Goal: Transaction & Acquisition: Book appointment/travel/reservation

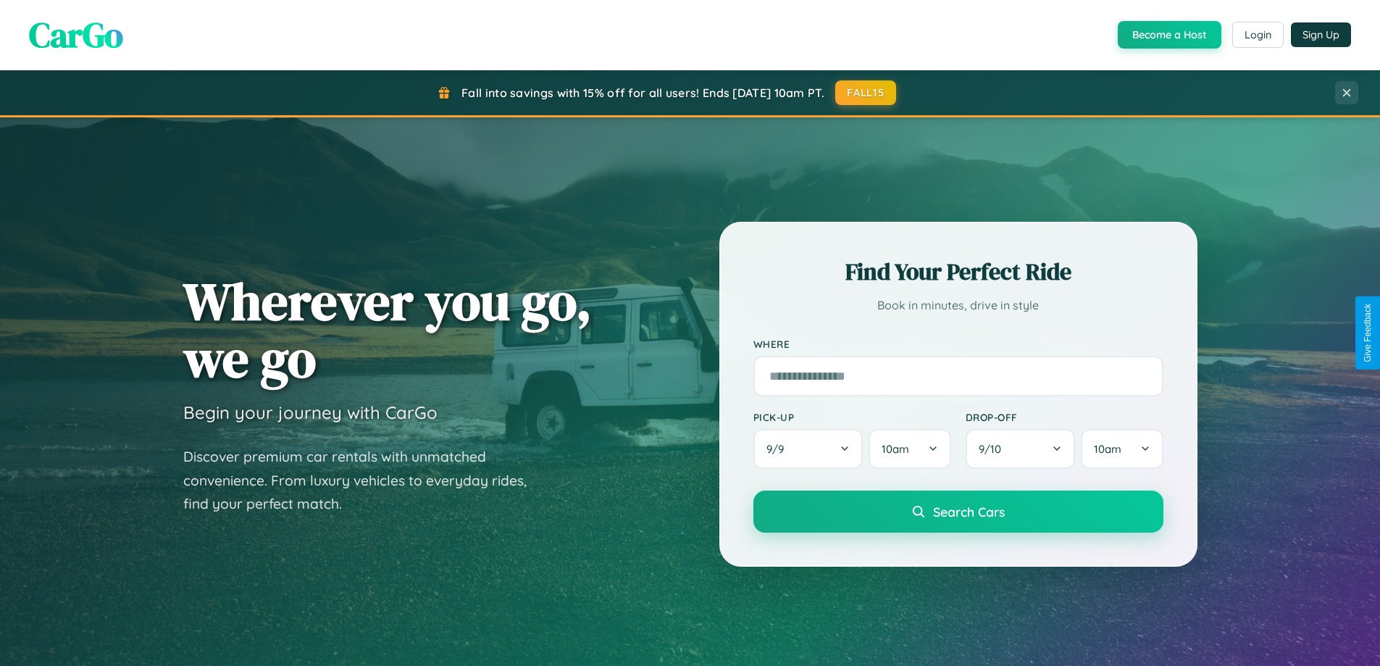
scroll to position [625, 0]
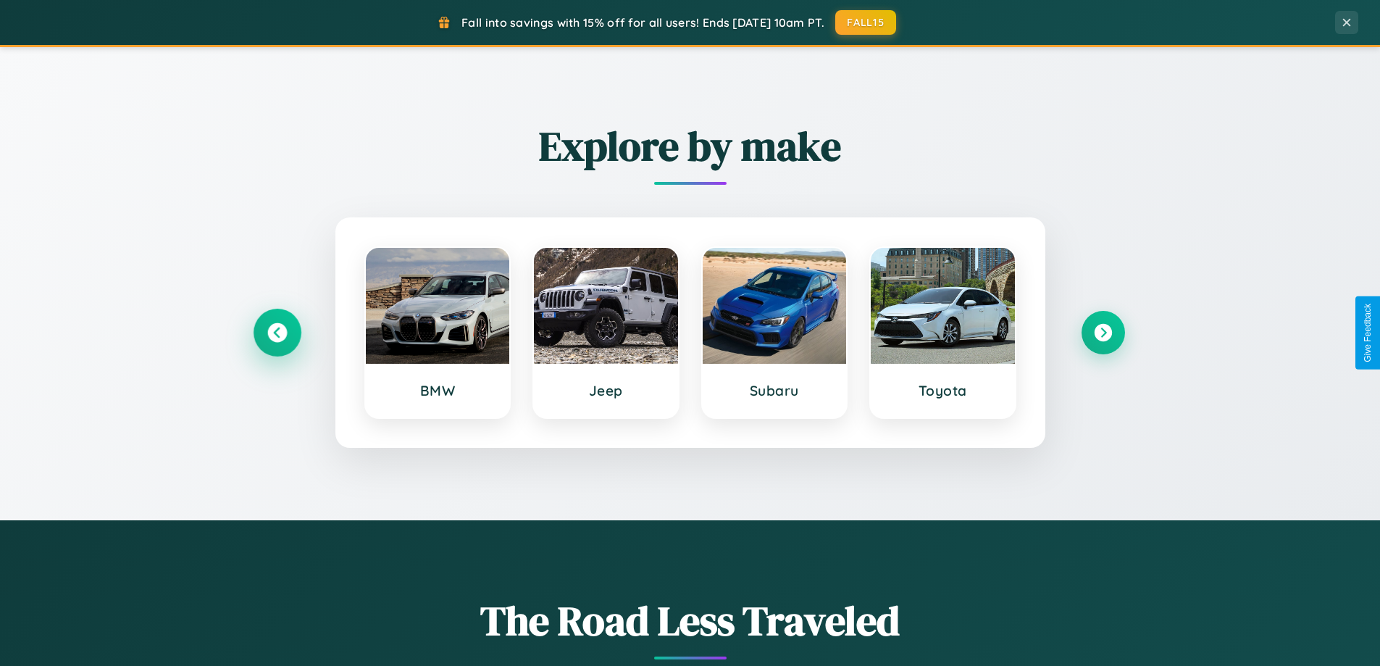
click at [277, 333] on icon at bounding box center [277, 333] width 20 height 20
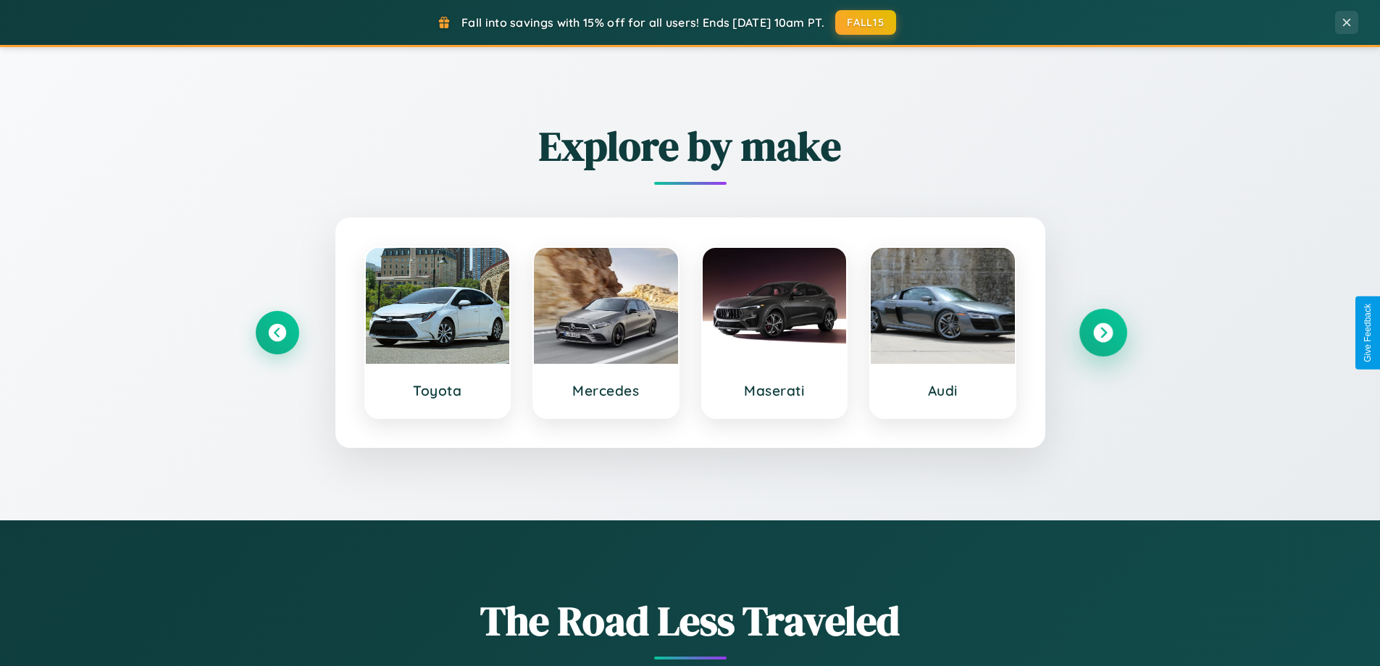
click at [1103, 333] on icon at bounding box center [1103, 333] width 20 height 20
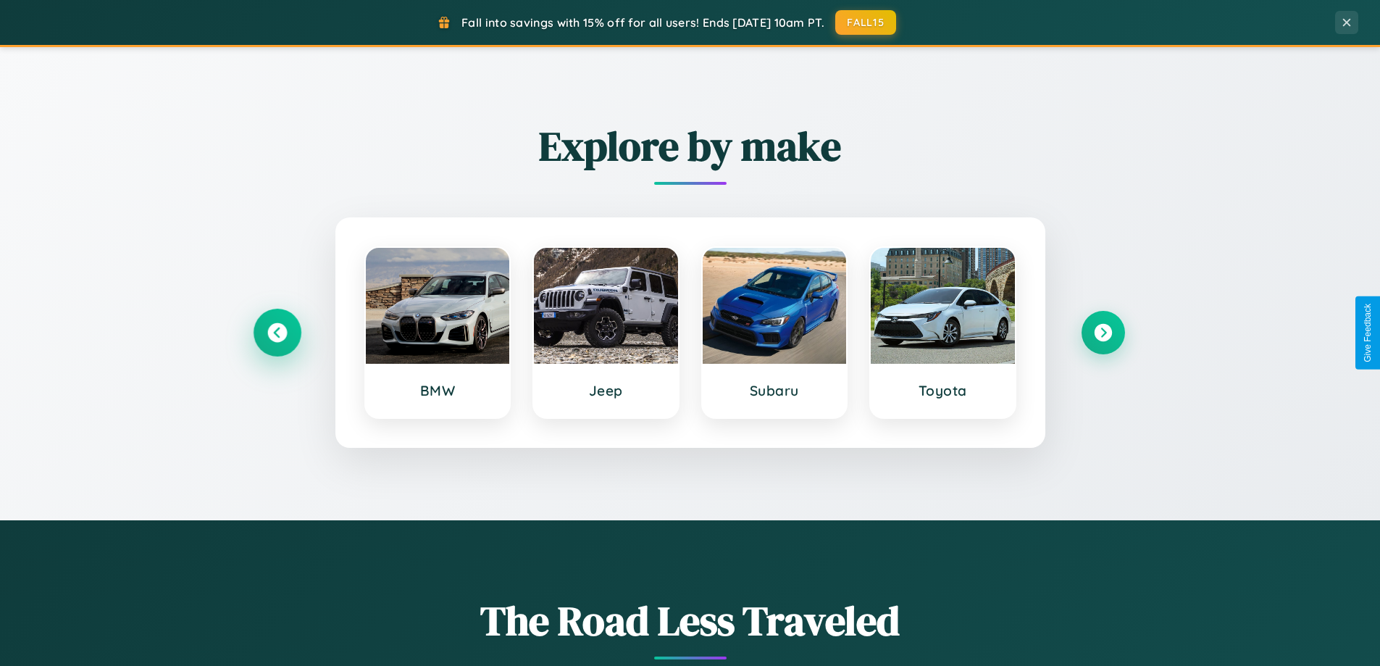
click at [277, 333] on icon at bounding box center [277, 333] width 20 height 20
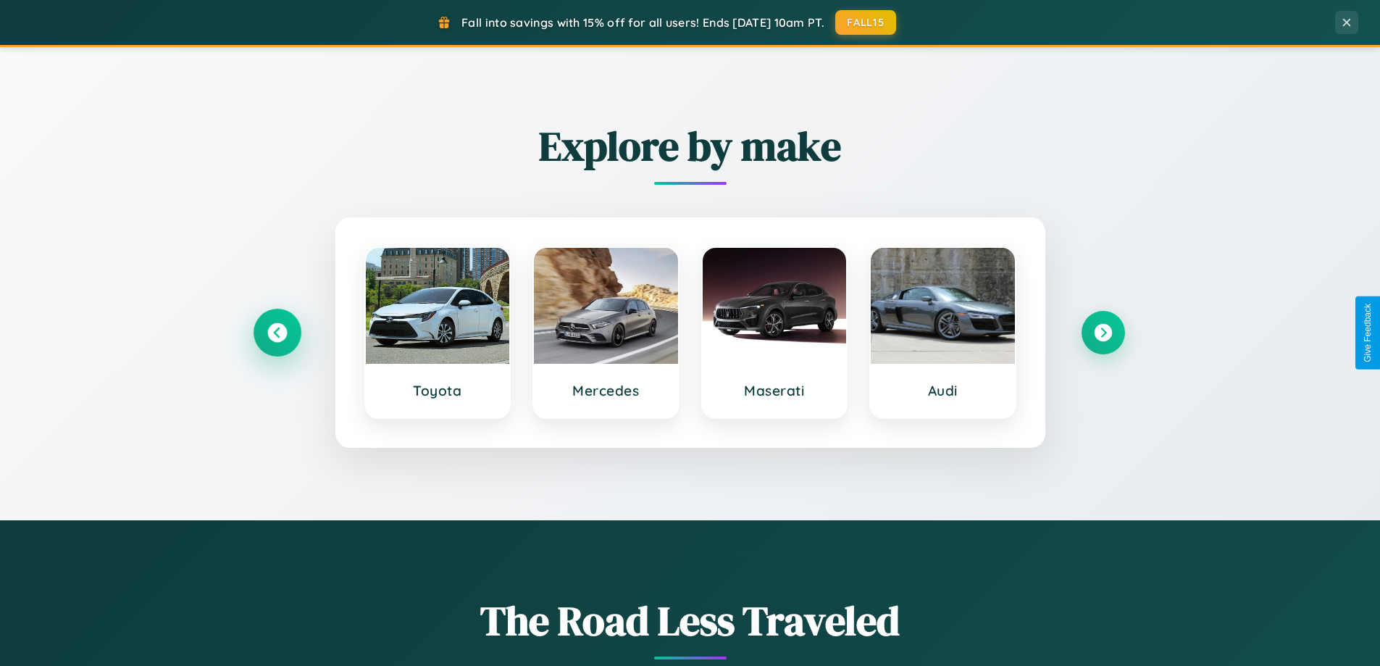
click at [277, 333] on icon at bounding box center [277, 333] width 20 height 20
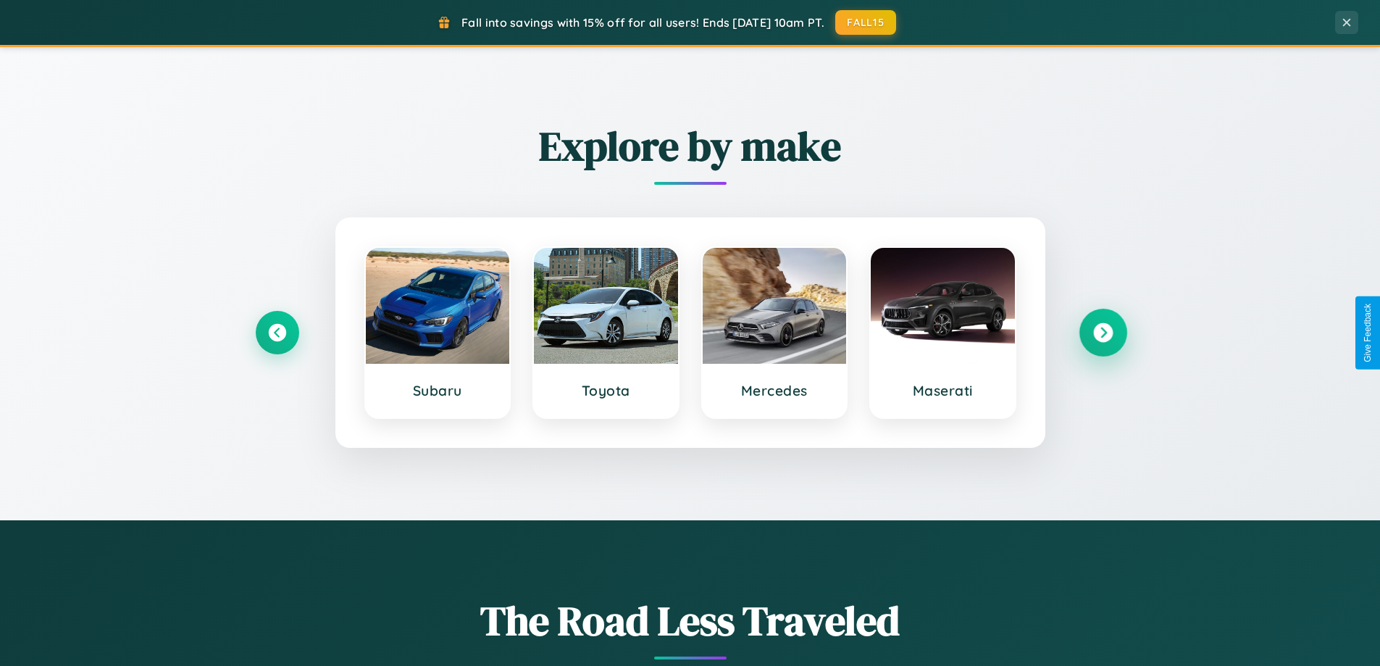
click at [1103, 333] on icon at bounding box center [1103, 333] width 20 height 20
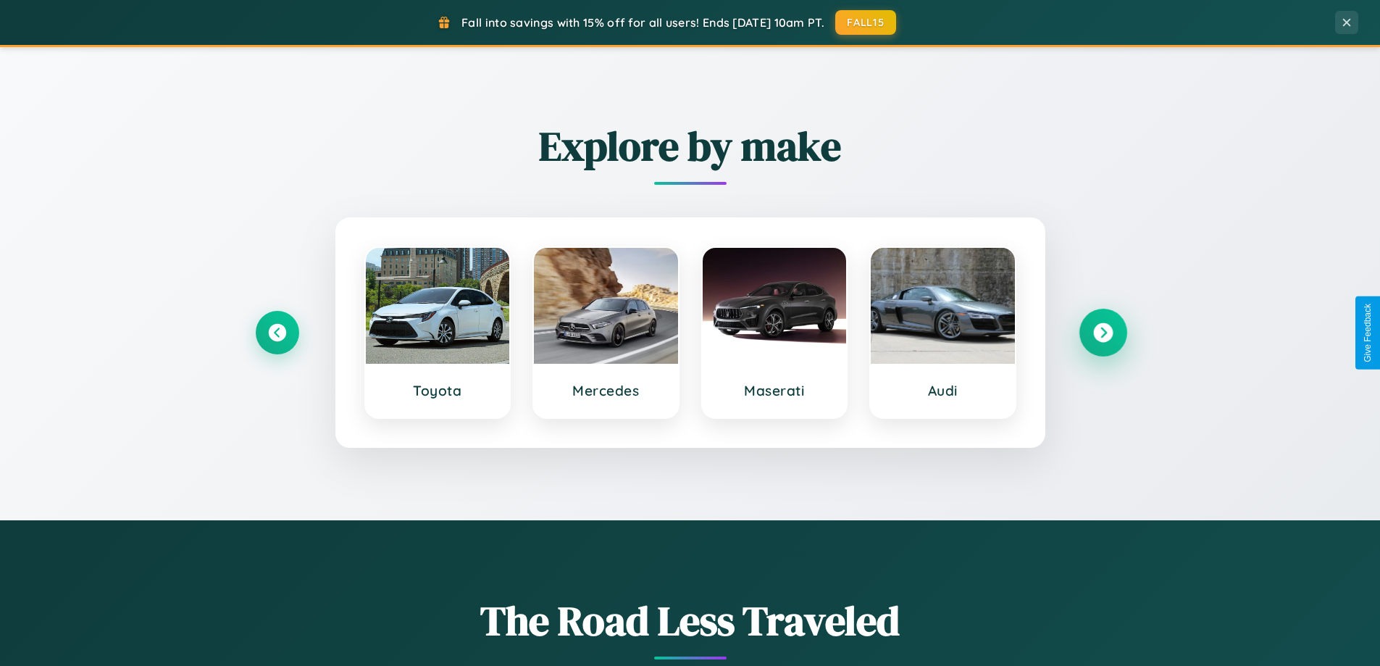
scroll to position [43, 0]
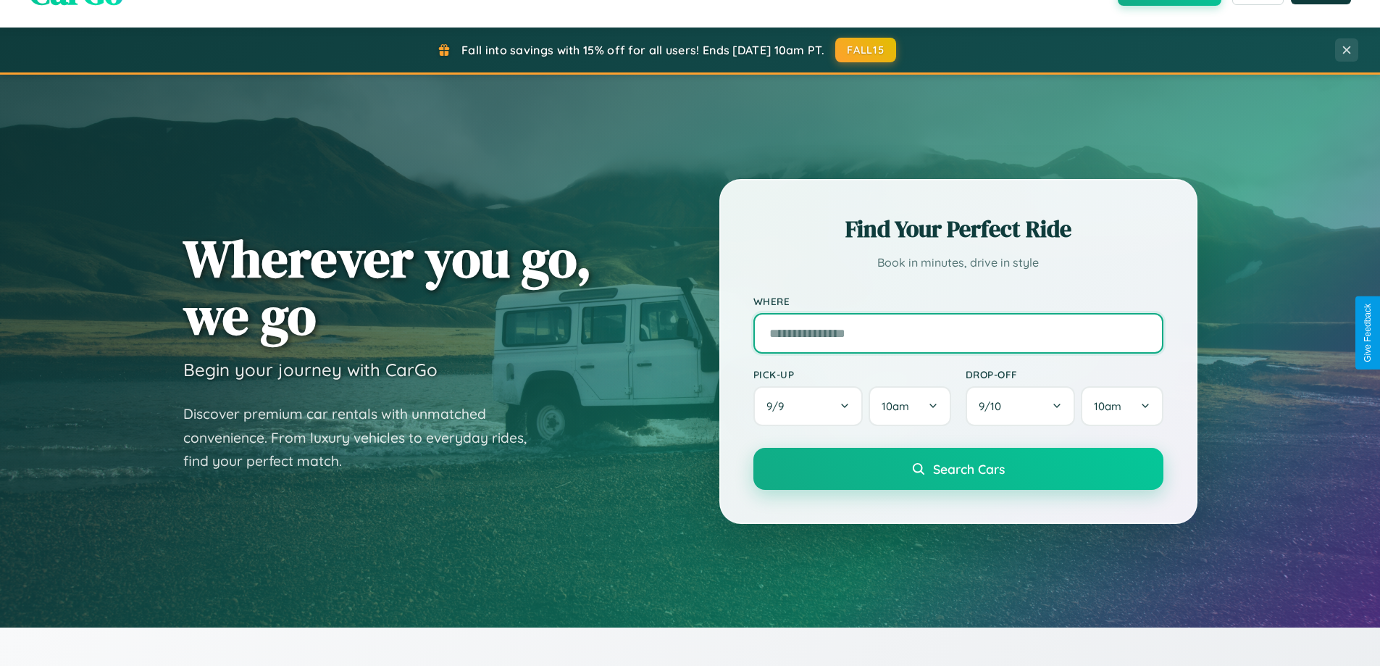
click at [958, 333] on input "text" at bounding box center [959, 333] width 410 height 41
type input "**********"
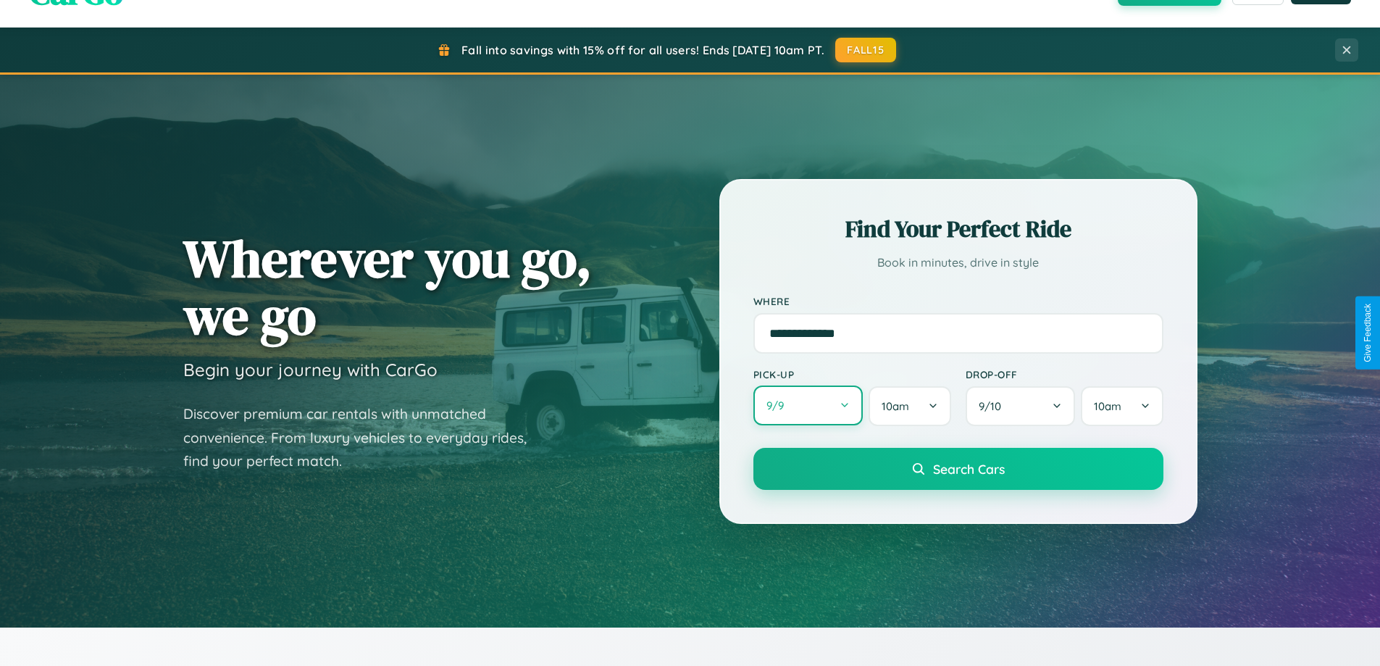
click at [808, 406] on button "9 / 9" at bounding box center [809, 405] width 110 height 40
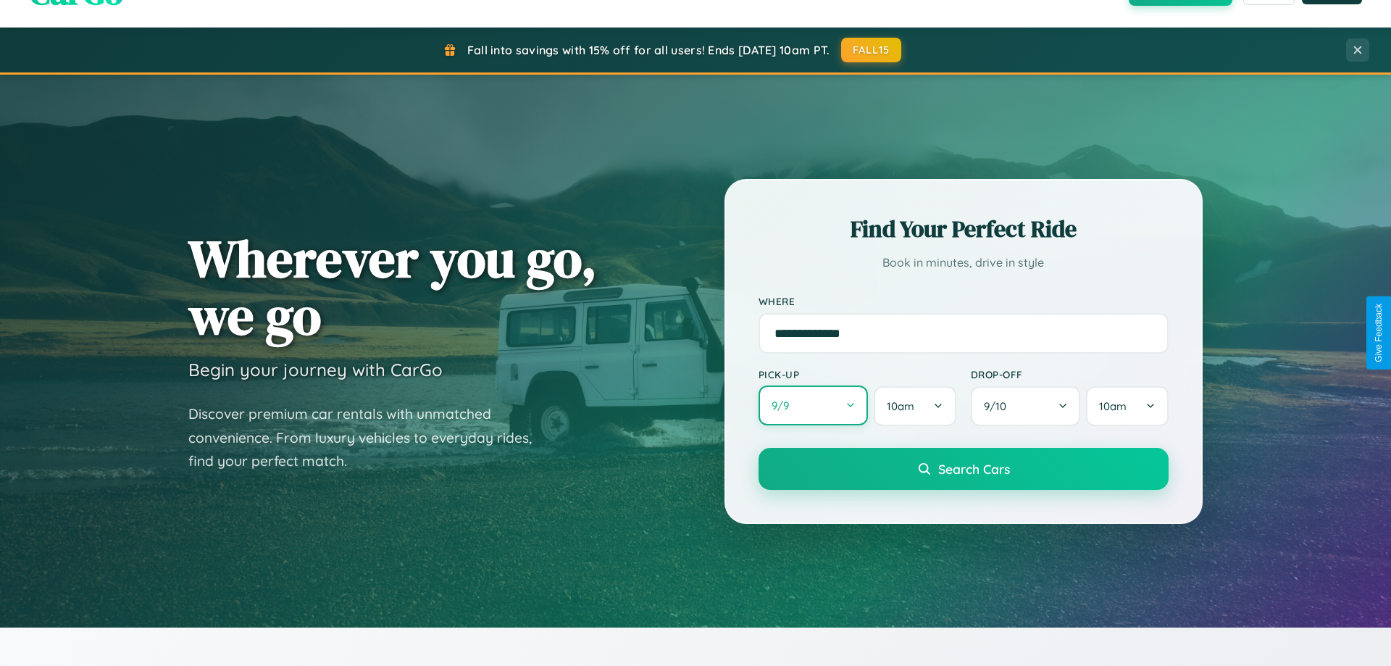
select select "*"
select select "****"
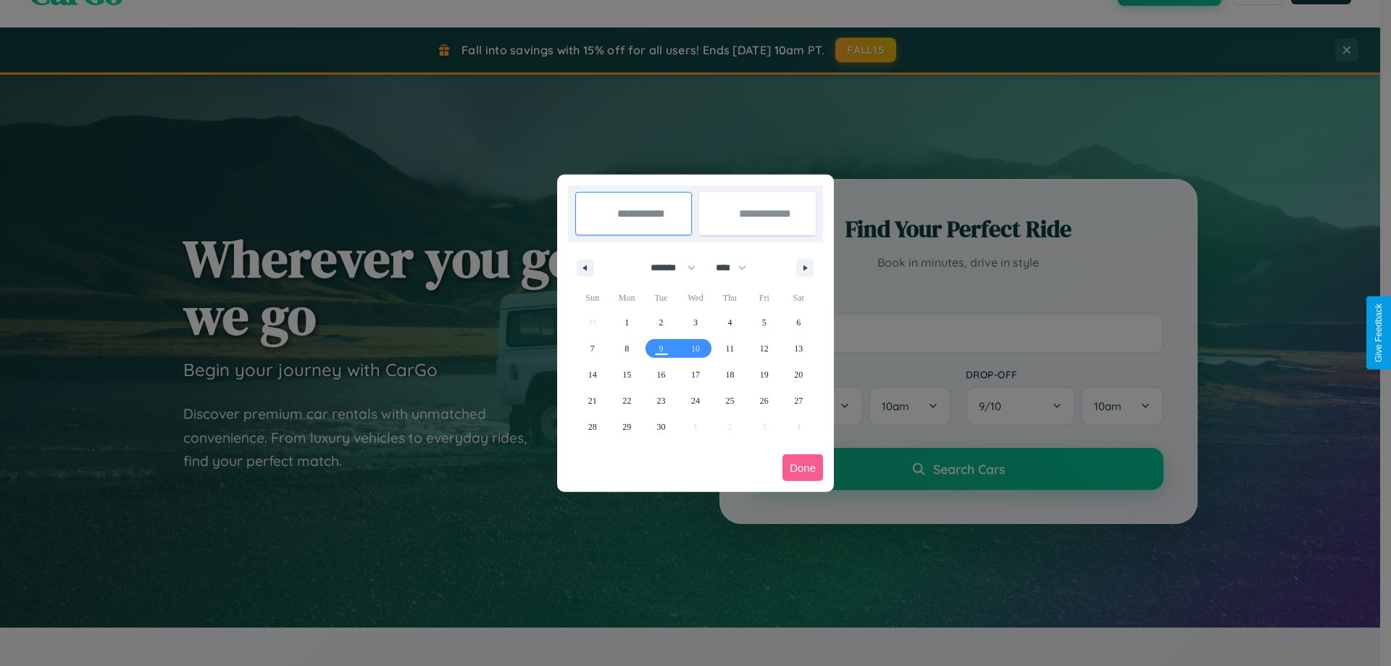
click at [667, 267] on select "******* ******** ***** ***** *** **** **** ****** ********* ******* ******** **…" at bounding box center [671, 268] width 62 height 24
select select "*"
click at [738, 267] on select "**** **** **** **** **** **** **** **** **** **** **** **** **** **** **** ****…" at bounding box center [730, 268] width 43 height 24
select select "****"
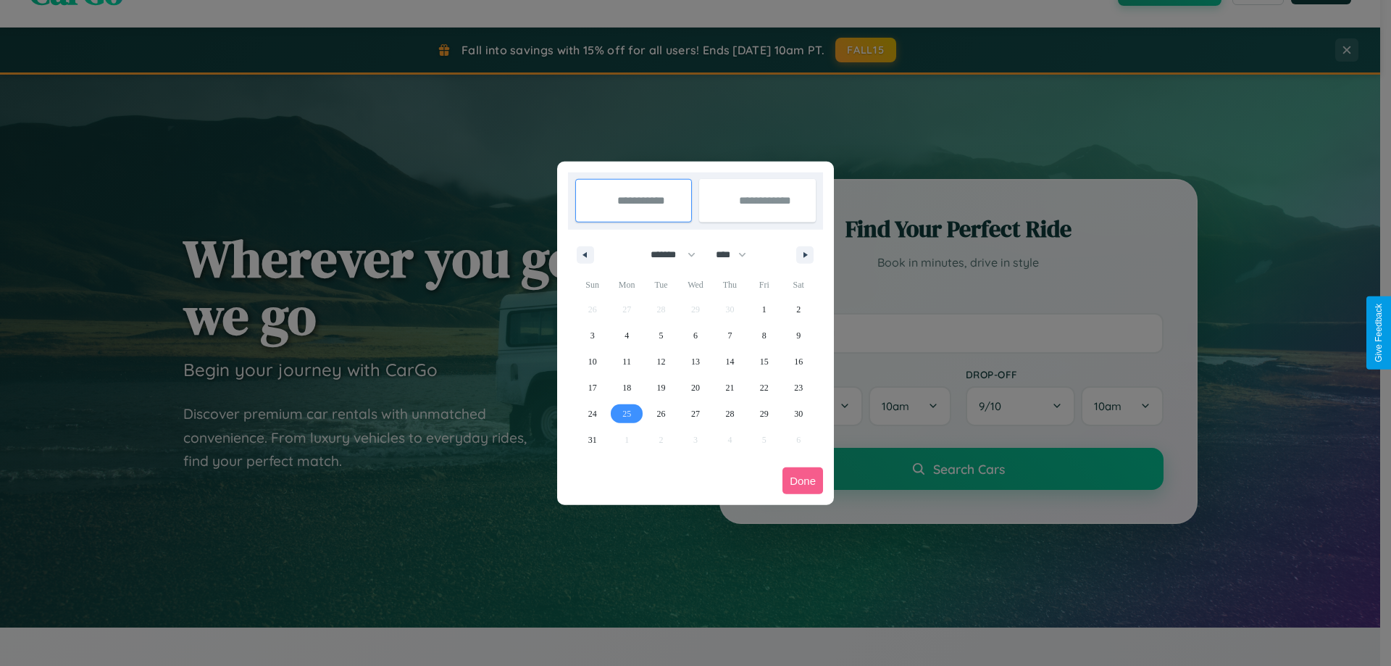
click at [627, 413] on span "25" at bounding box center [626, 414] width 9 height 26
type input "**********"
click at [805, 254] on icon "button" at bounding box center [807, 255] width 7 height 6
select select "*"
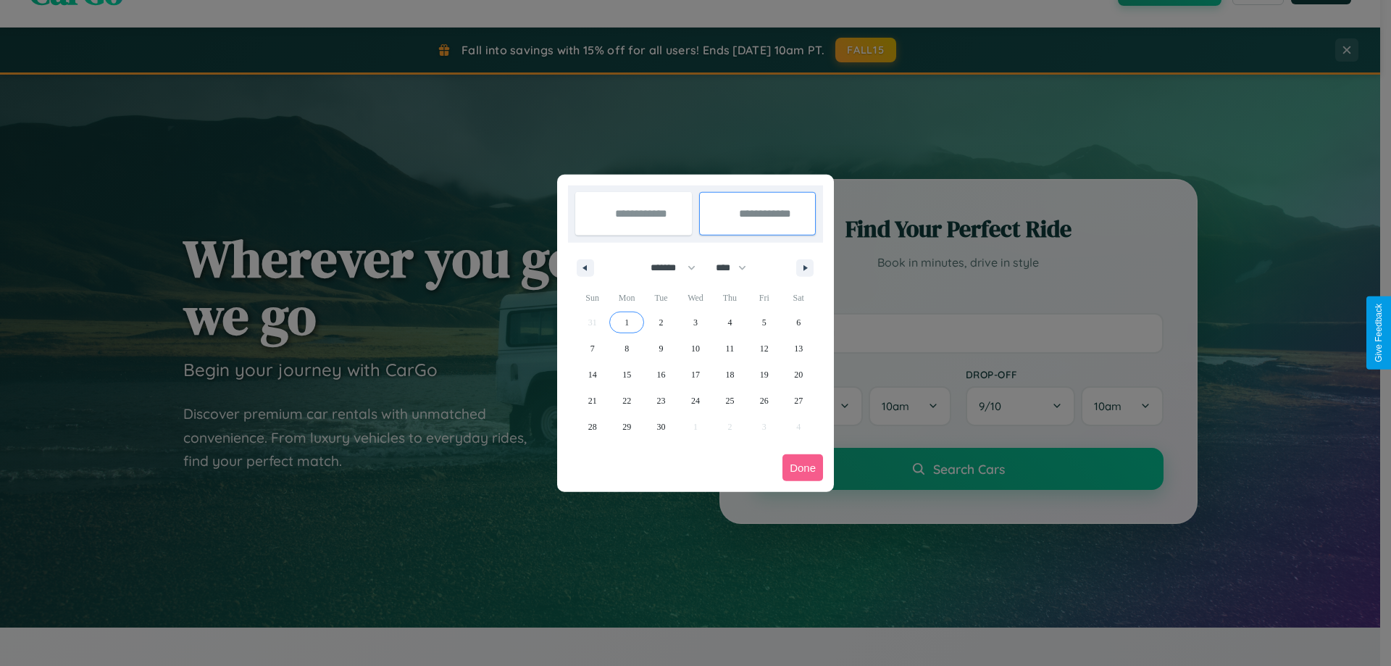
click at [627, 322] on span "1" at bounding box center [627, 322] width 4 height 26
type input "**********"
select select "*"
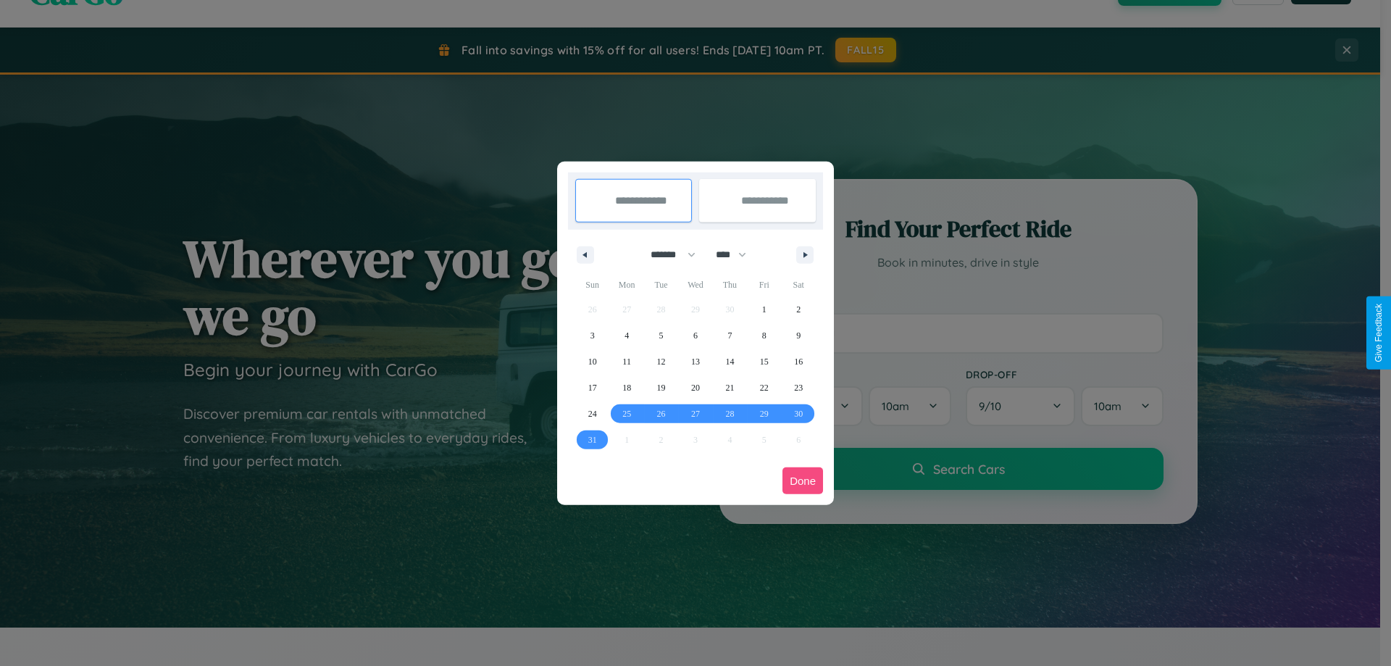
click at [803, 480] on button "Done" at bounding box center [803, 480] width 41 height 27
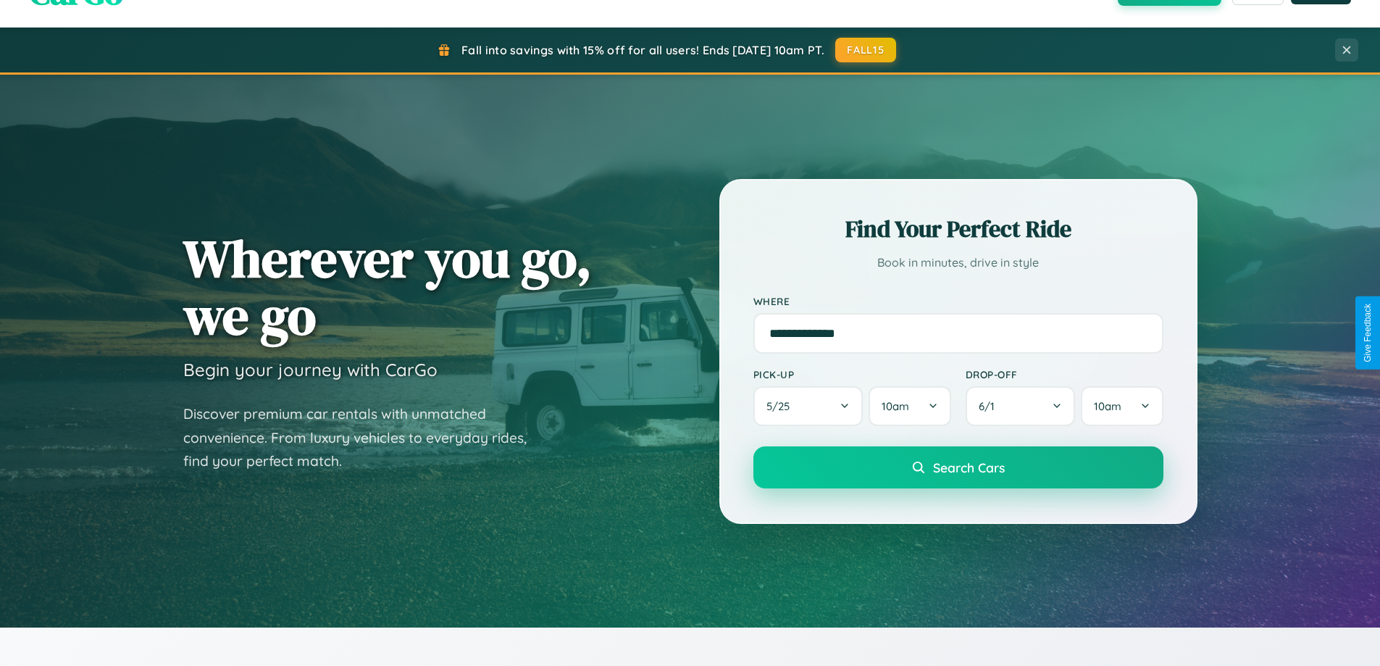
click at [958, 467] on span "Search Cars" at bounding box center [969, 467] width 72 height 16
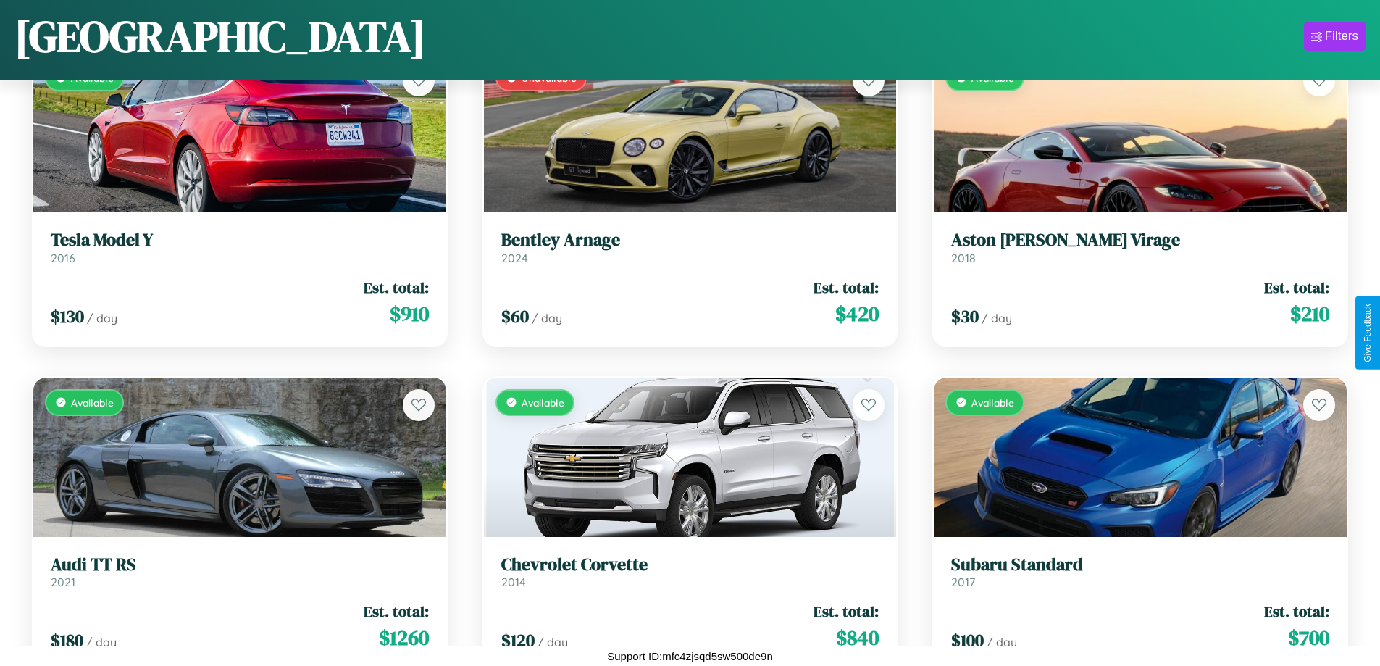
scroll to position [17957, 0]
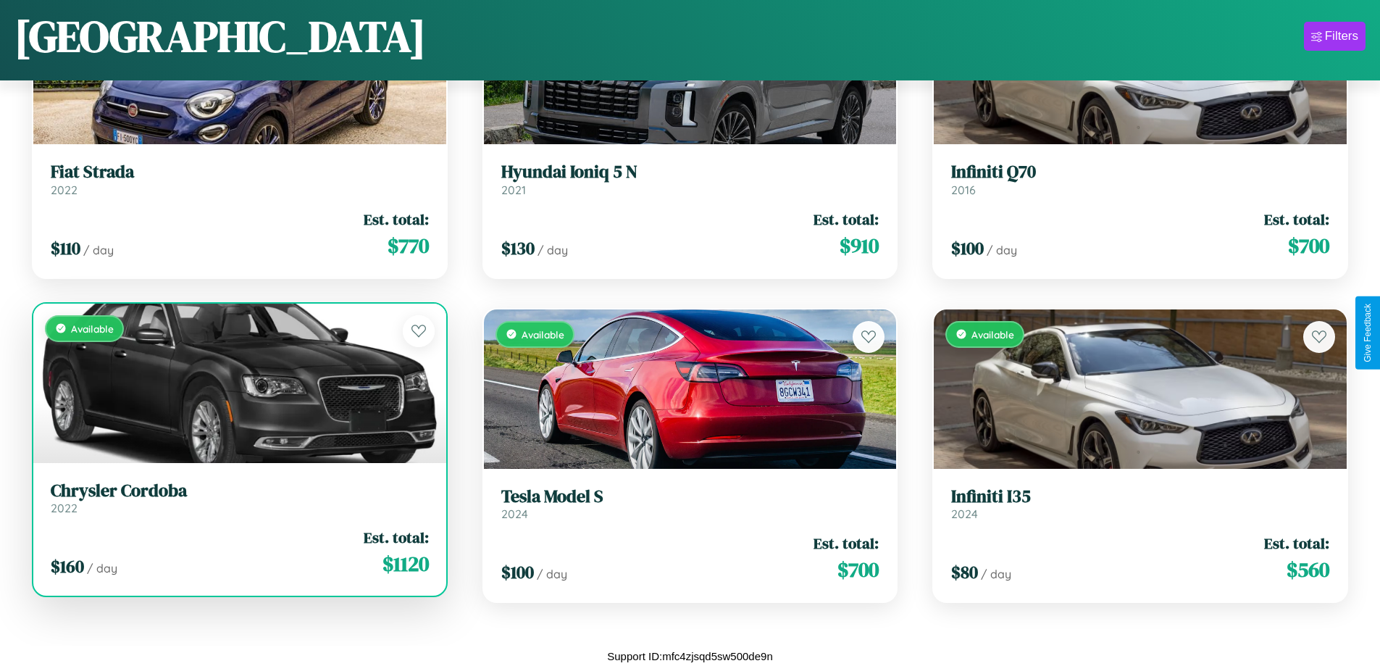
click at [238, 498] on h3 "Chrysler Cordoba" at bounding box center [240, 490] width 378 height 21
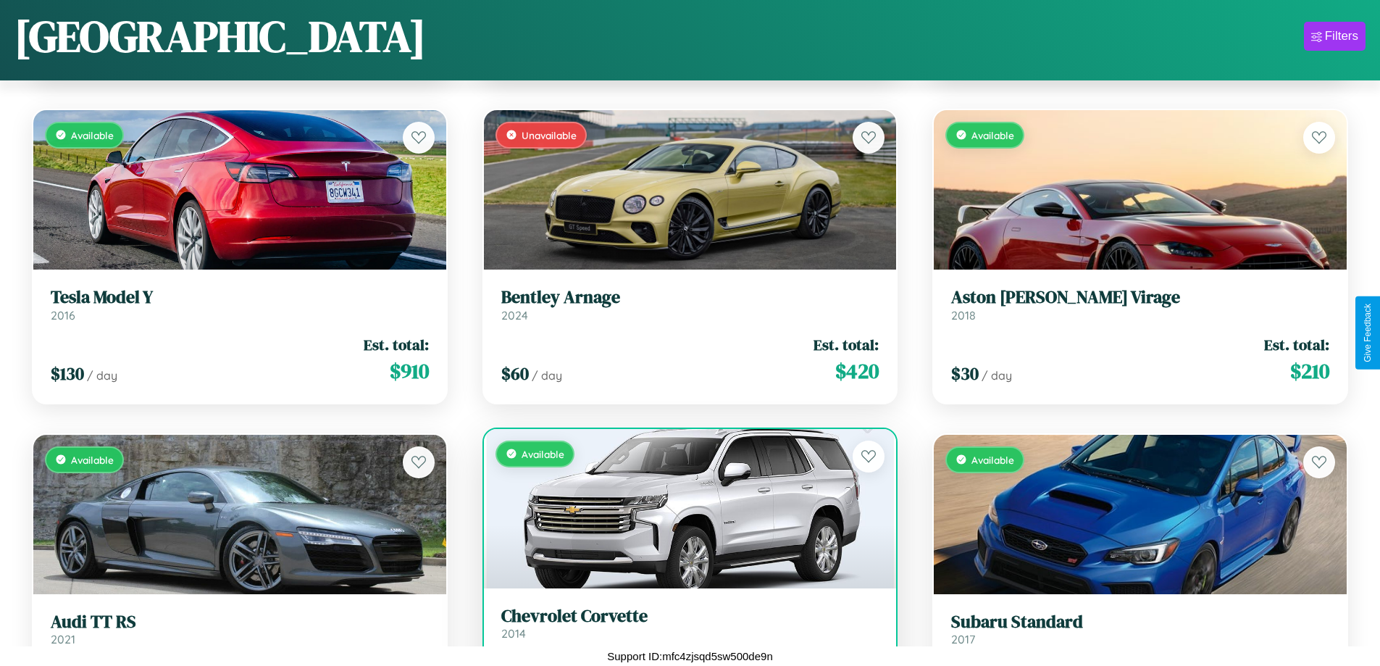
scroll to position [68, 0]
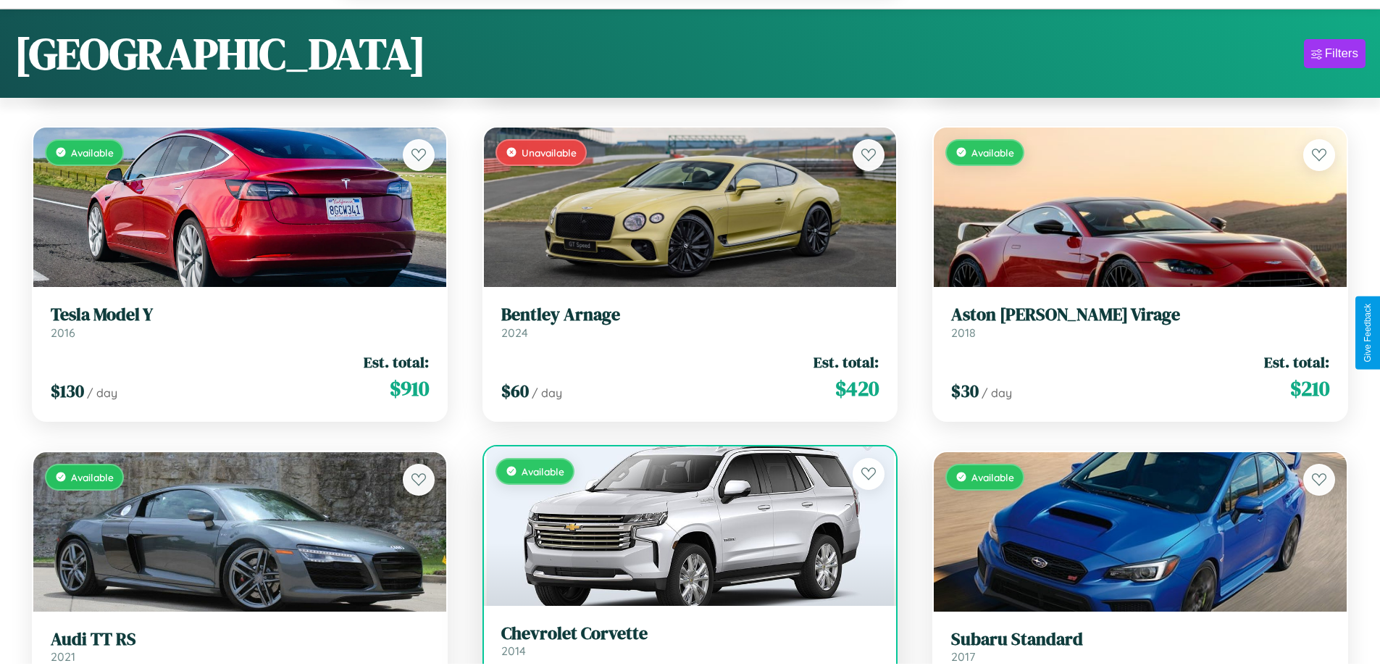
click at [684, 644] on h3 "Chevrolet Corvette" at bounding box center [690, 633] width 378 height 21
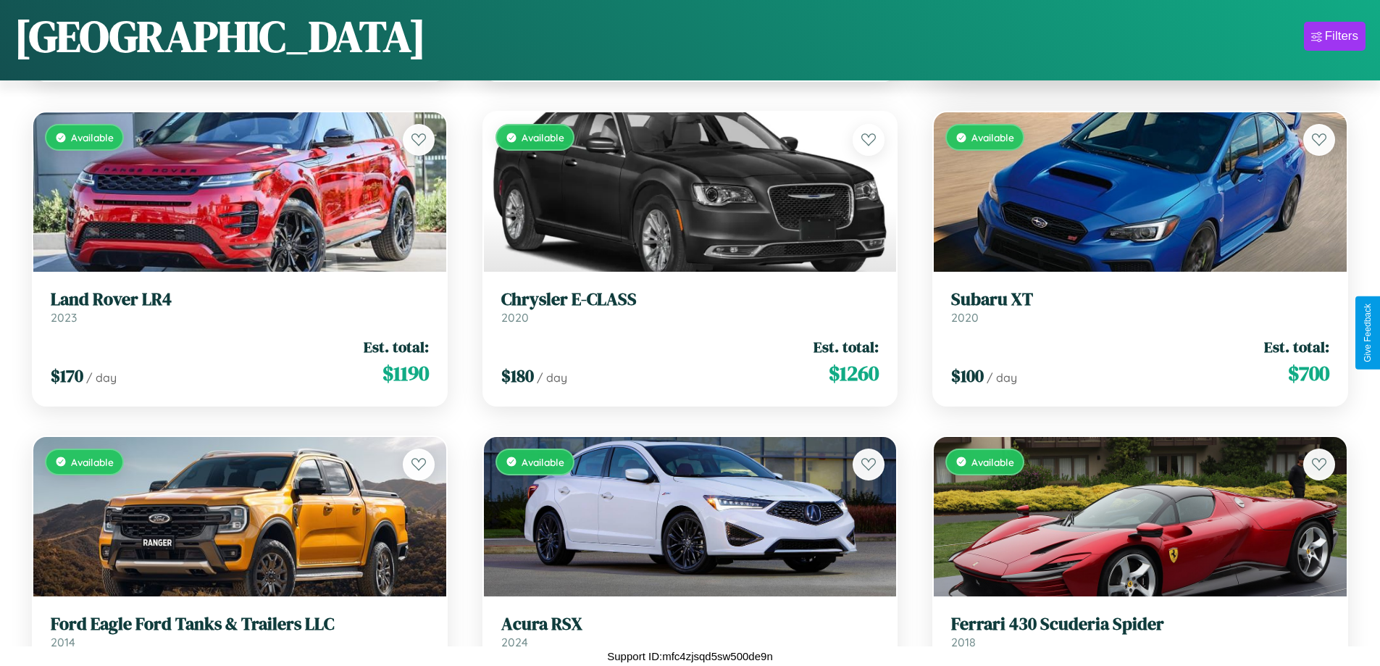
scroll to position [5720, 0]
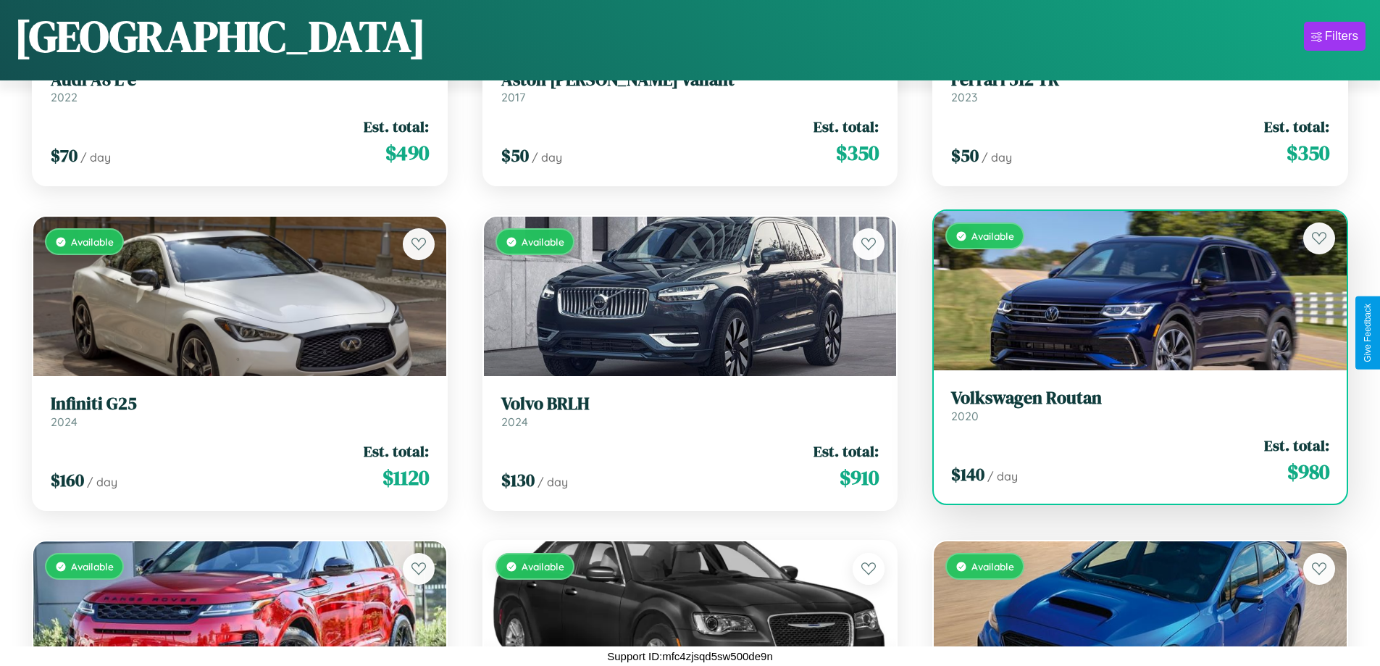
click at [1131, 296] on div "Available" at bounding box center [1140, 290] width 413 height 159
click at [1131, 291] on div "Available" at bounding box center [1140, 290] width 413 height 159
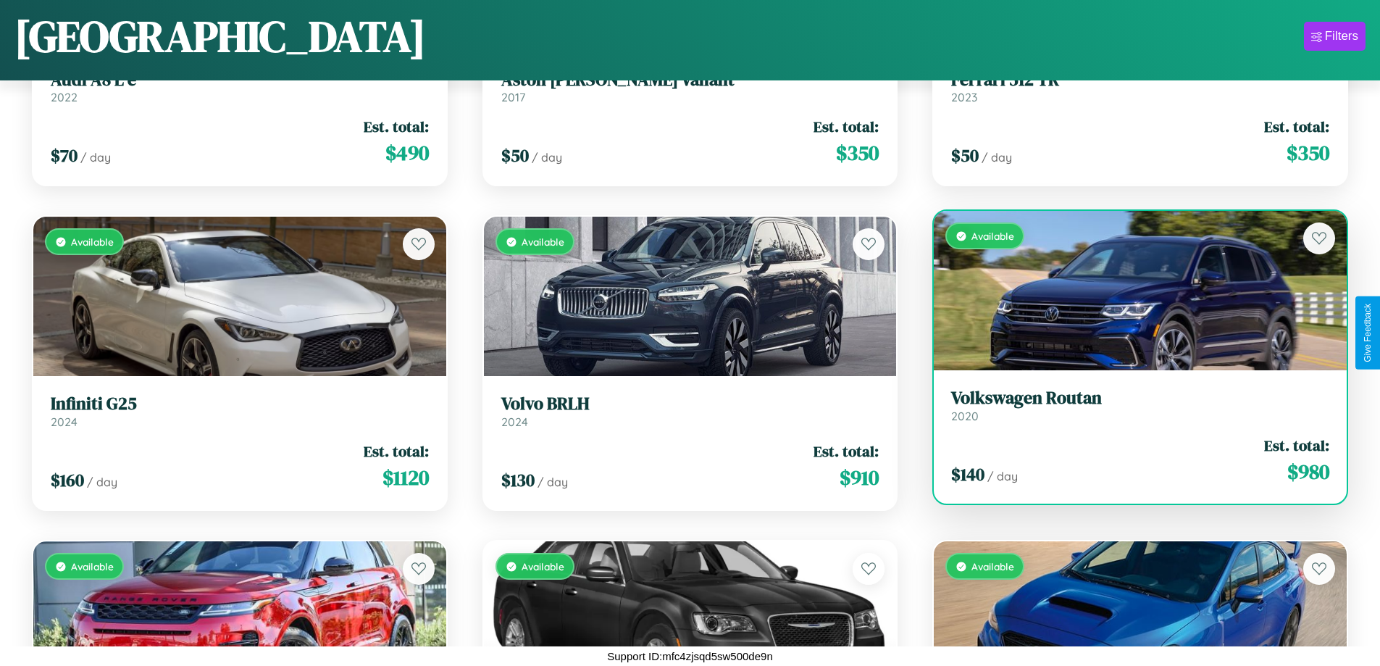
click at [1131, 291] on div "Available" at bounding box center [1140, 290] width 413 height 159
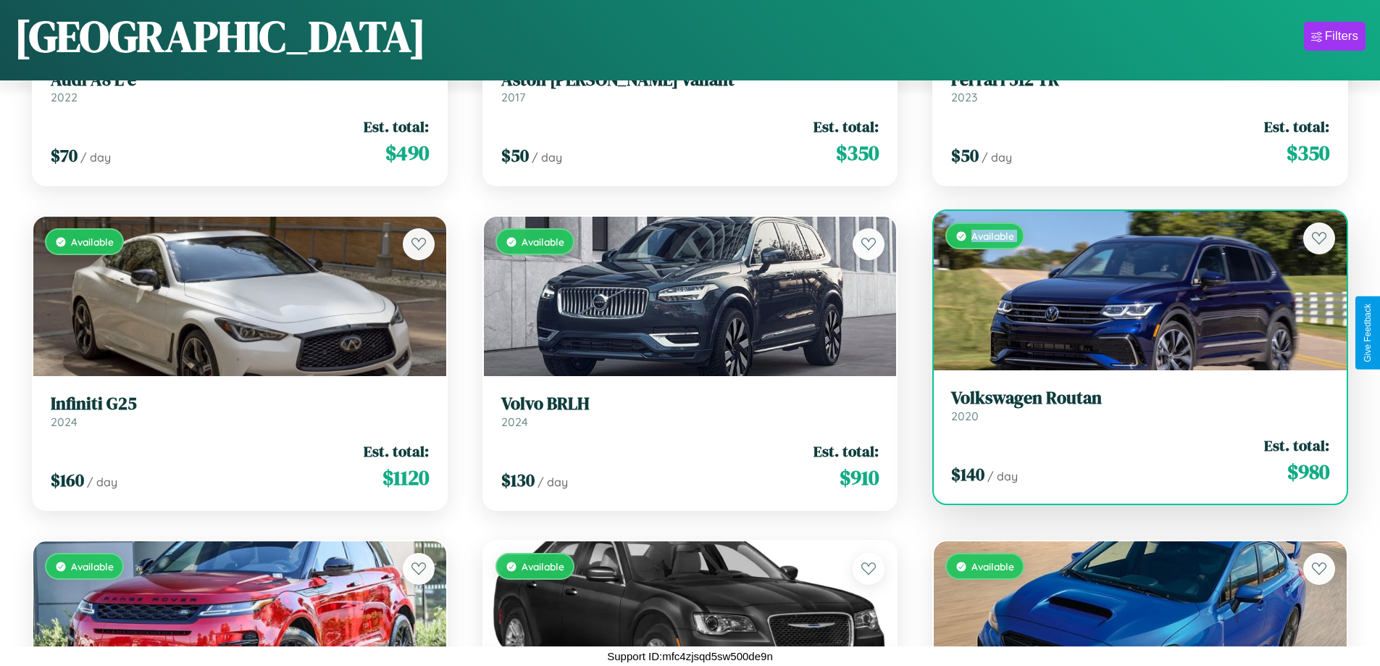
click at [1131, 291] on div "Available" at bounding box center [1140, 290] width 413 height 159
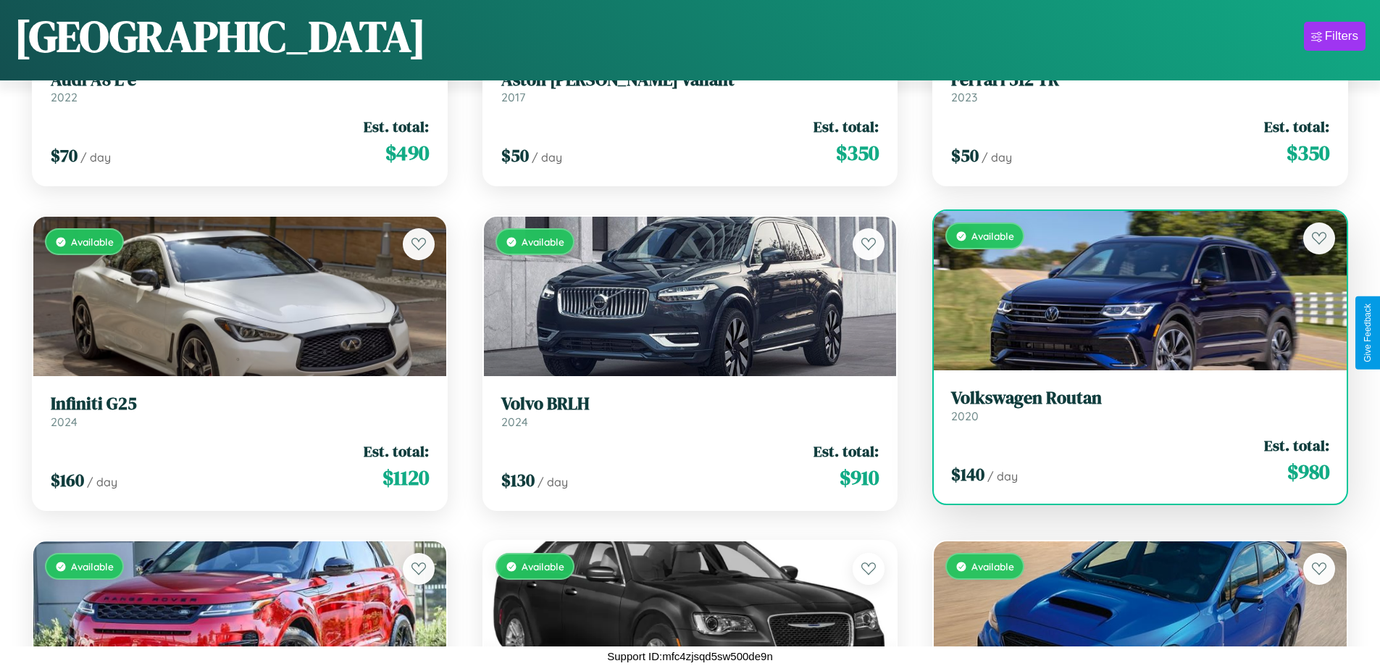
click at [1131, 291] on div "Available" at bounding box center [1140, 290] width 413 height 159
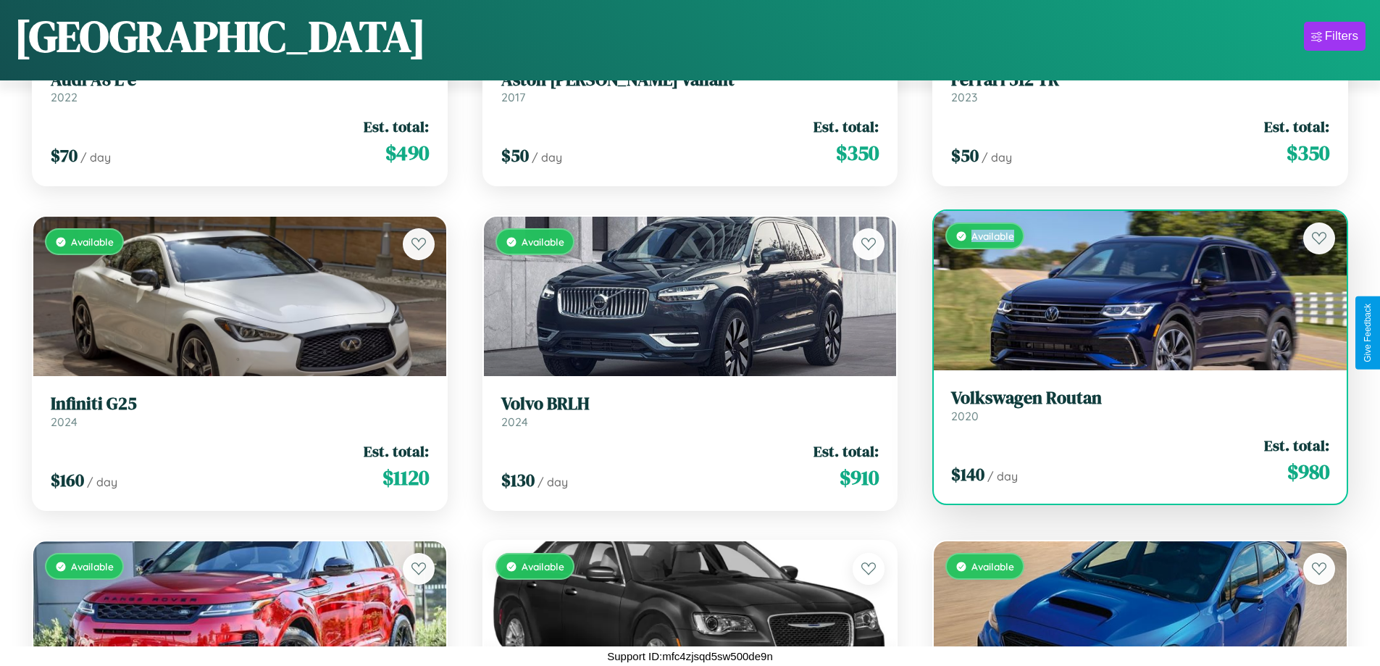
click at [1131, 291] on div "Available" at bounding box center [1140, 290] width 413 height 159
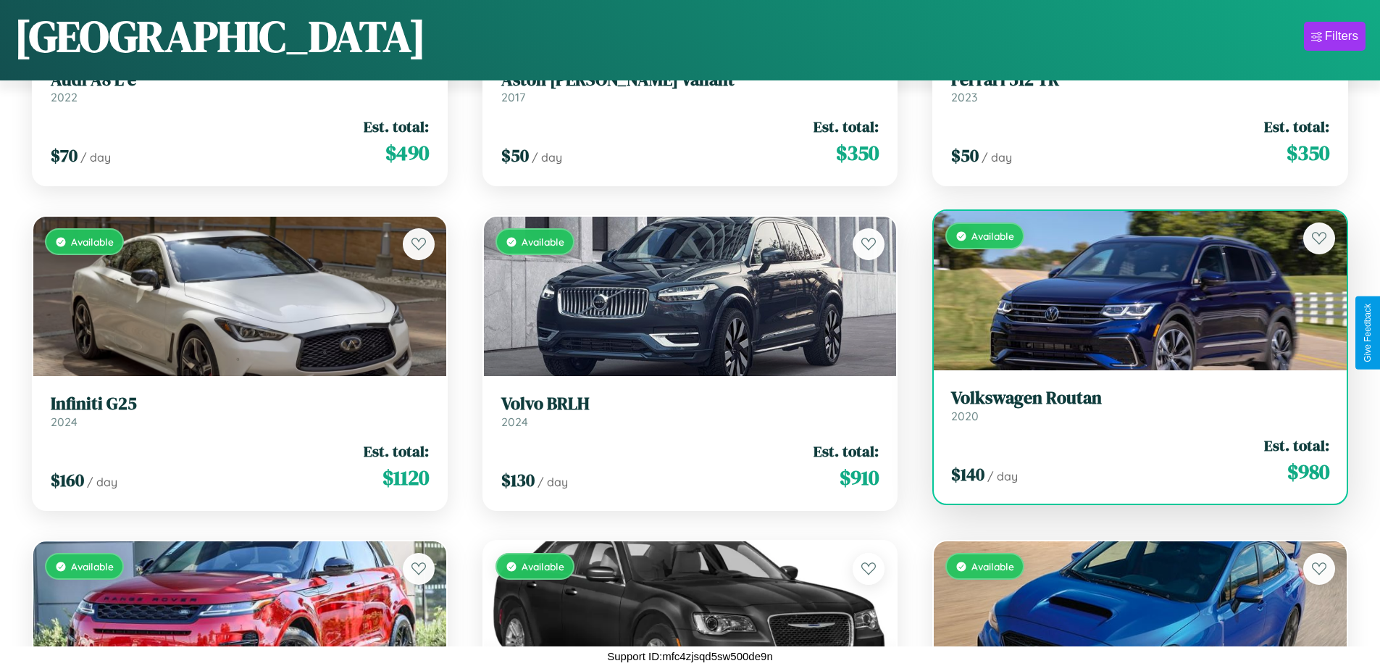
click at [1131, 405] on h3 "Volkswagen Routan" at bounding box center [1140, 398] width 378 height 21
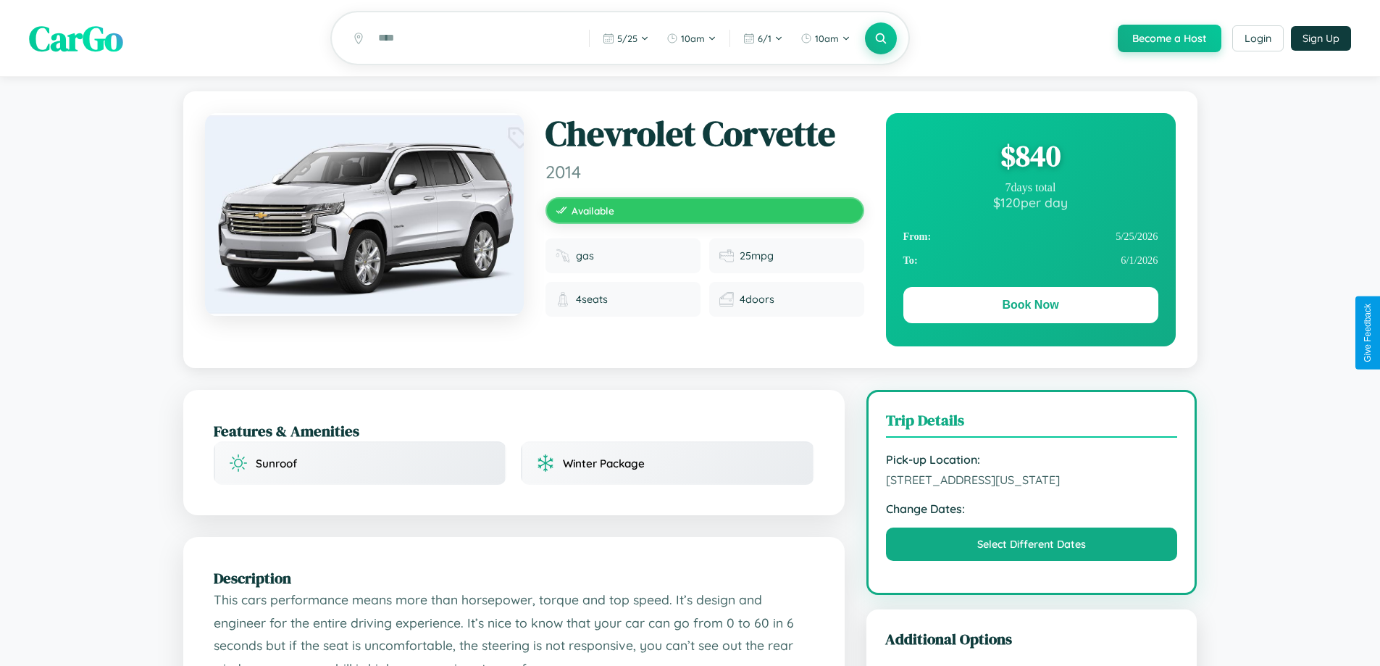
click at [1030, 158] on div "$ 840" at bounding box center [1031, 155] width 255 height 39
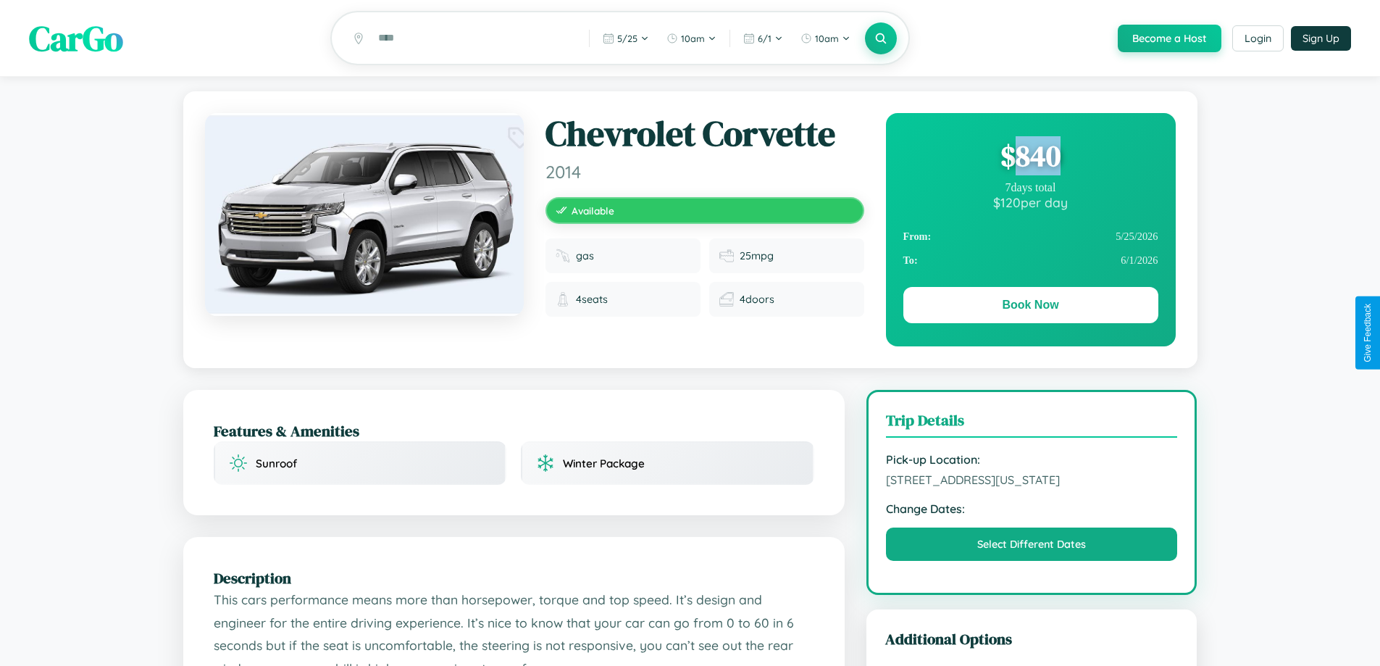
click at [1030, 158] on div "$ 840" at bounding box center [1031, 155] width 255 height 39
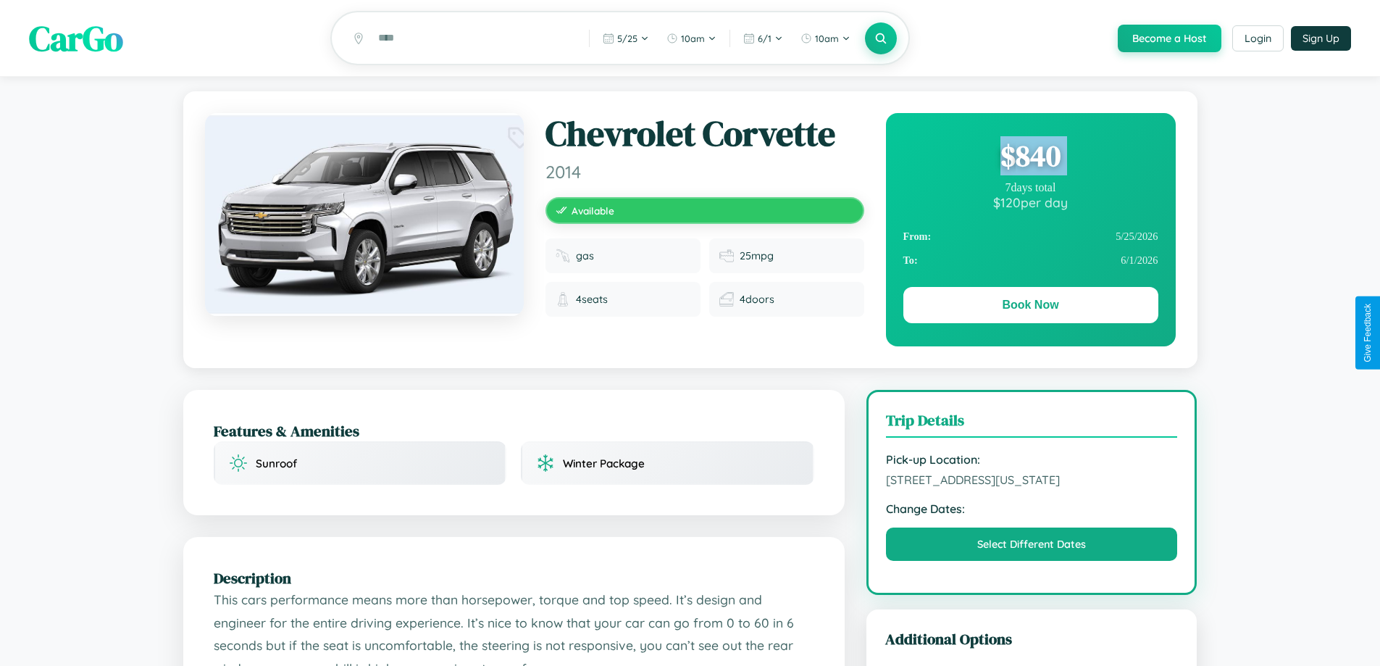
click at [1030, 158] on div "$ 840" at bounding box center [1031, 155] width 255 height 39
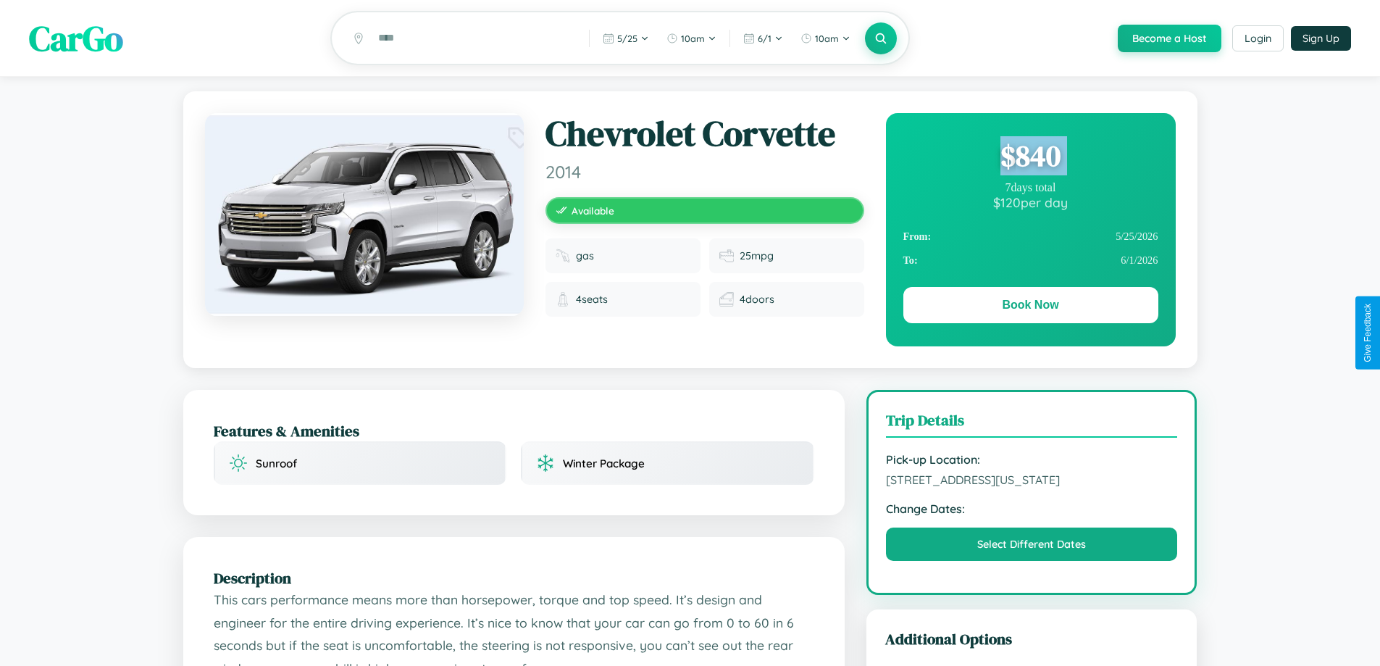
click at [1030, 158] on div "$ 840" at bounding box center [1031, 155] width 255 height 39
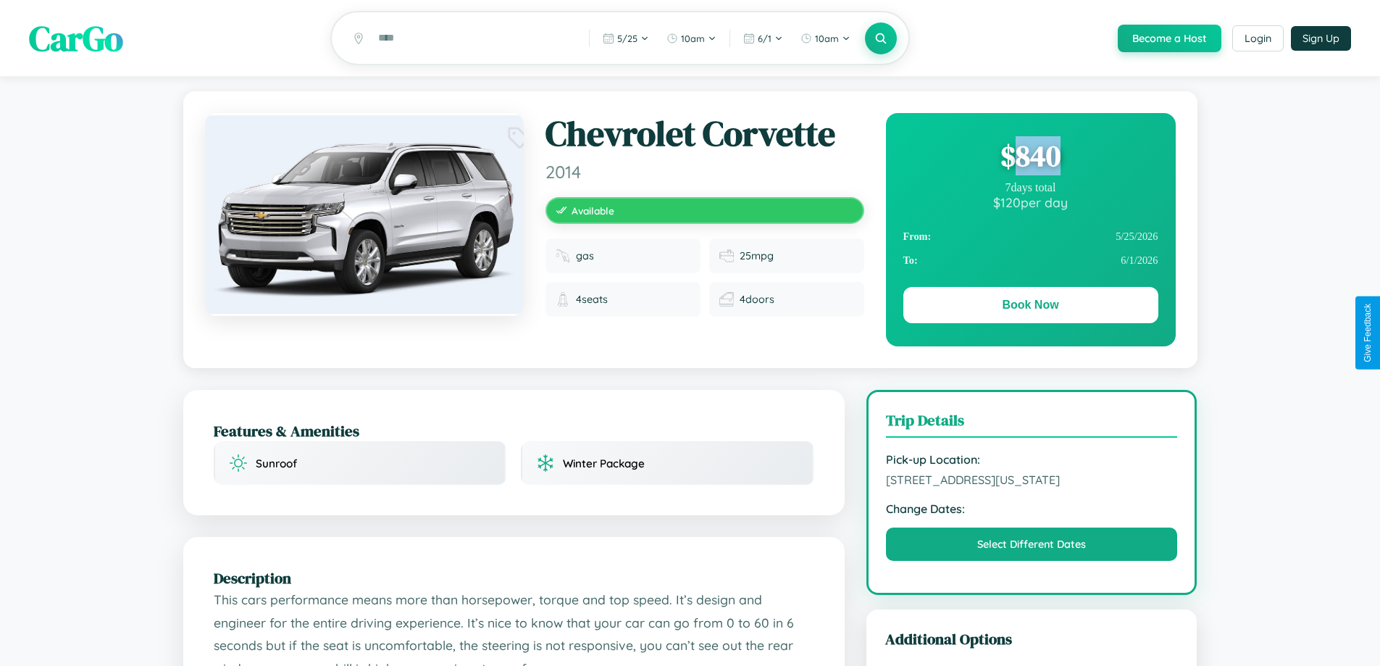
click at [1030, 158] on div "$ 840" at bounding box center [1031, 155] width 255 height 39
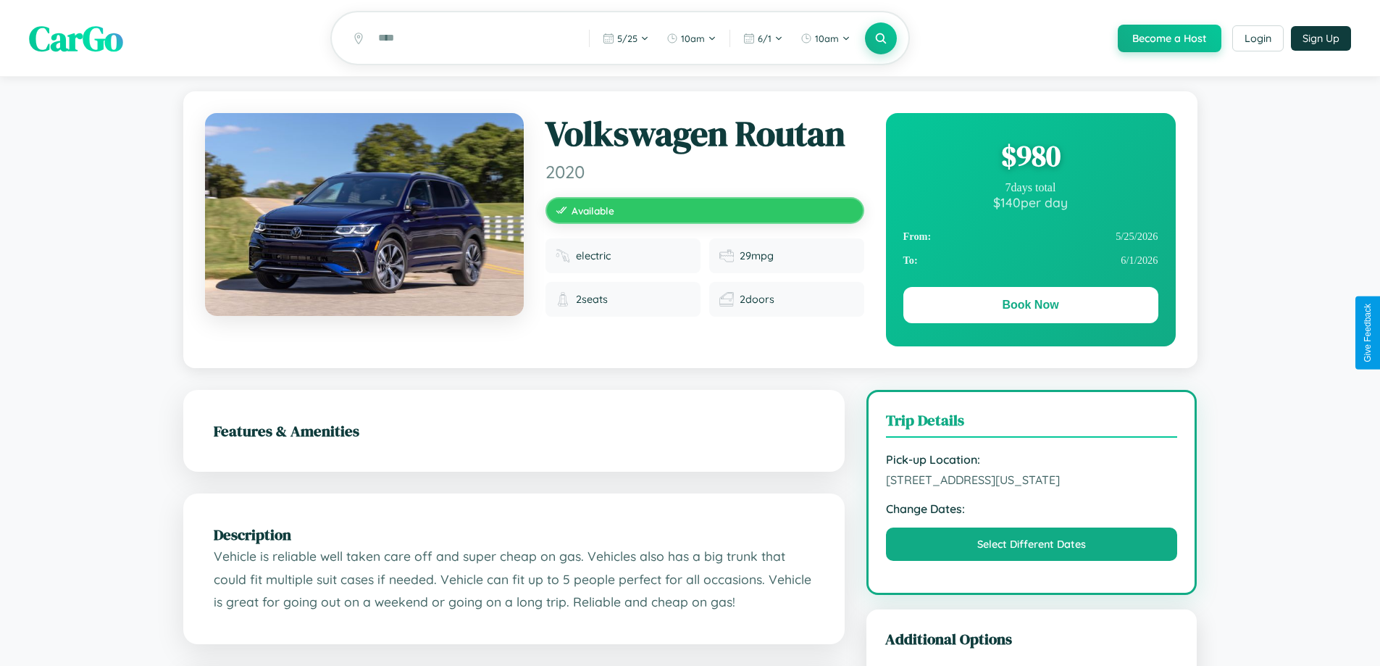
scroll to position [157, 0]
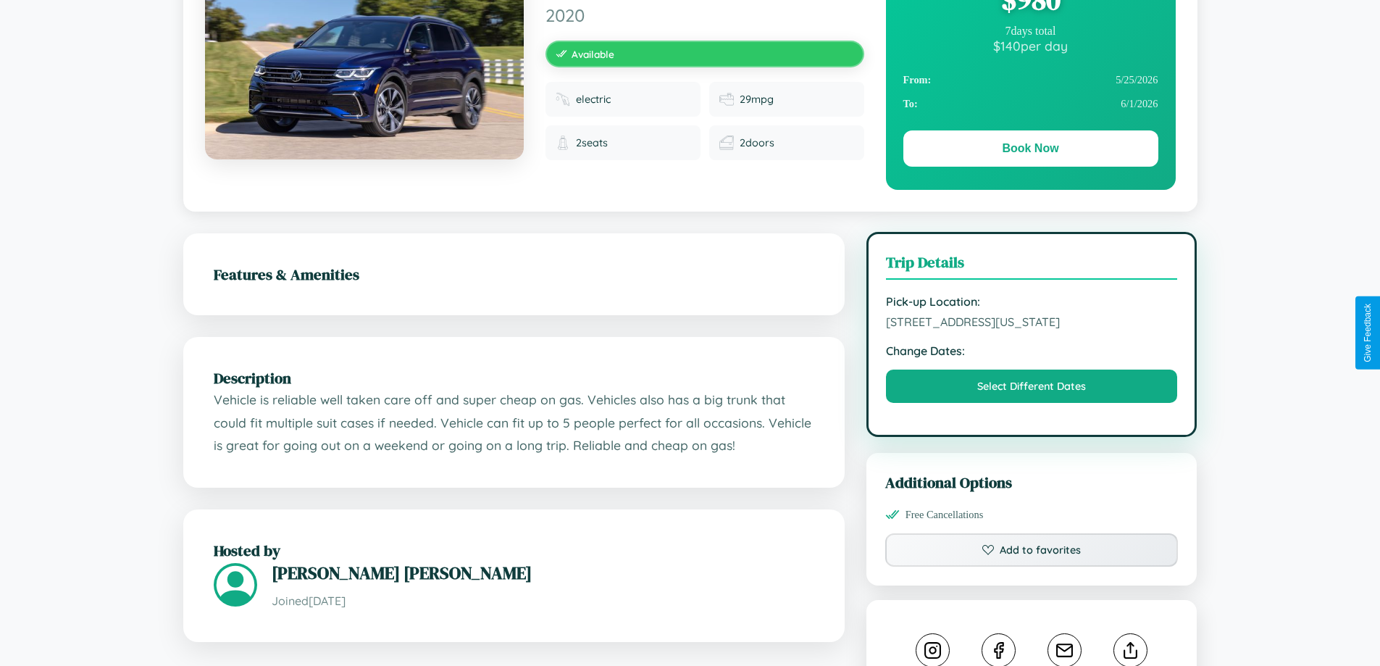
click at [1032, 329] on span "6093 River Road San Francisco California 91764 United States" at bounding box center [1032, 321] width 292 height 14
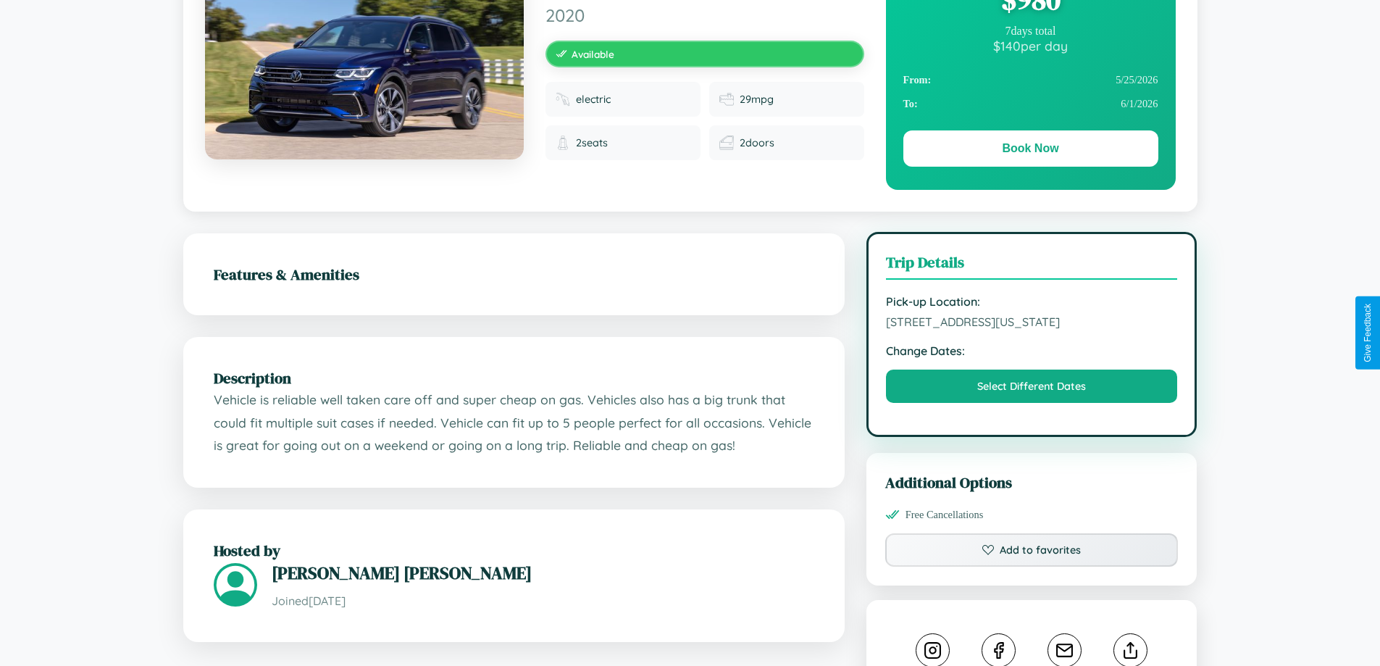
click at [1032, 329] on span "6093 River Road San Francisco California 91764 United States" at bounding box center [1032, 321] width 292 height 14
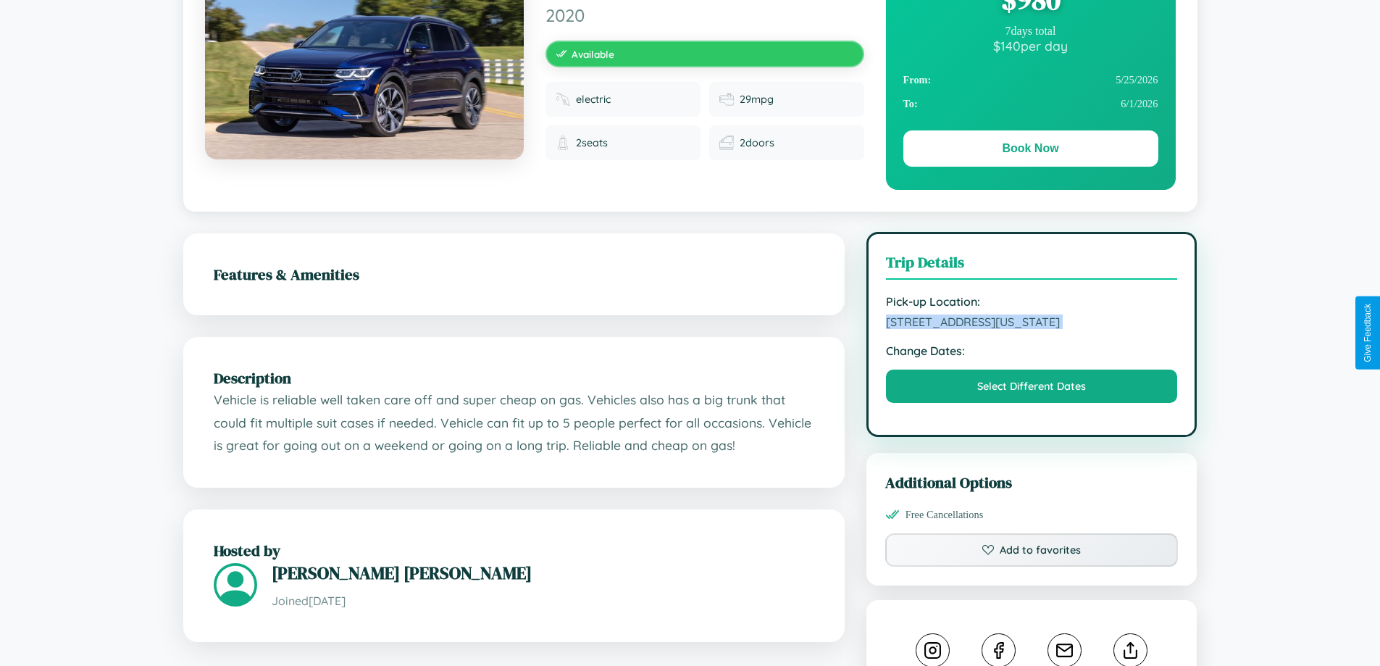
click at [1032, 329] on span "6093 River Road San Francisco California 91764 United States" at bounding box center [1032, 321] width 292 height 14
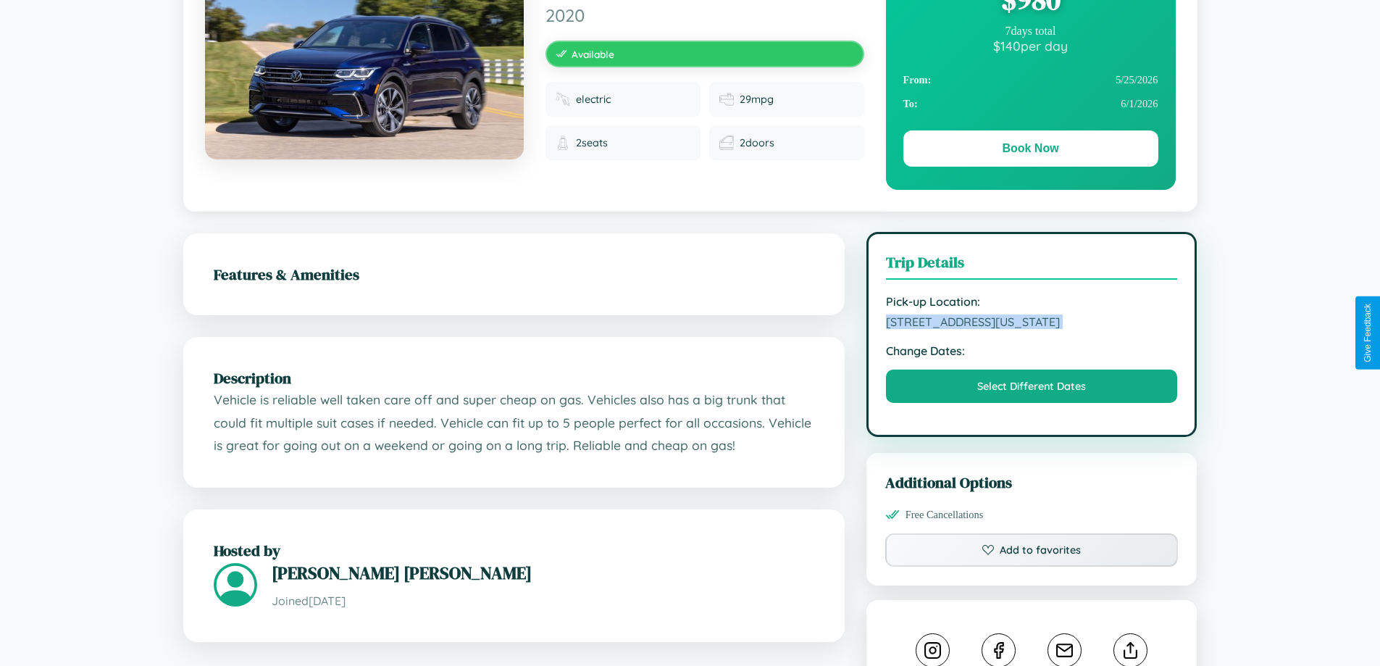
click at [1032, 329] on span "6093 River Road San Francisco California 91764 United States" at bounding box center [1032, 321] width 292 height 14
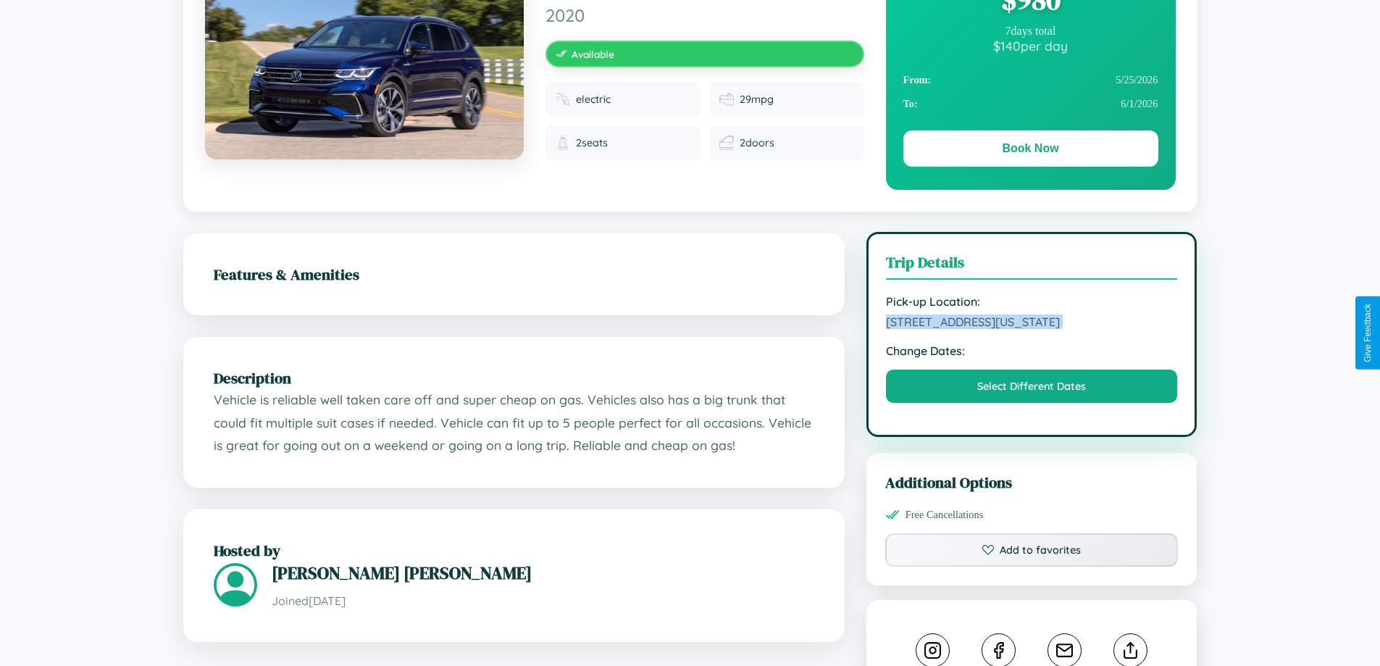
click at [1032, 329] on span "6093 River Road San Francisco California 91764 United States" at bounding box center [1032, 321] width 292 height 14
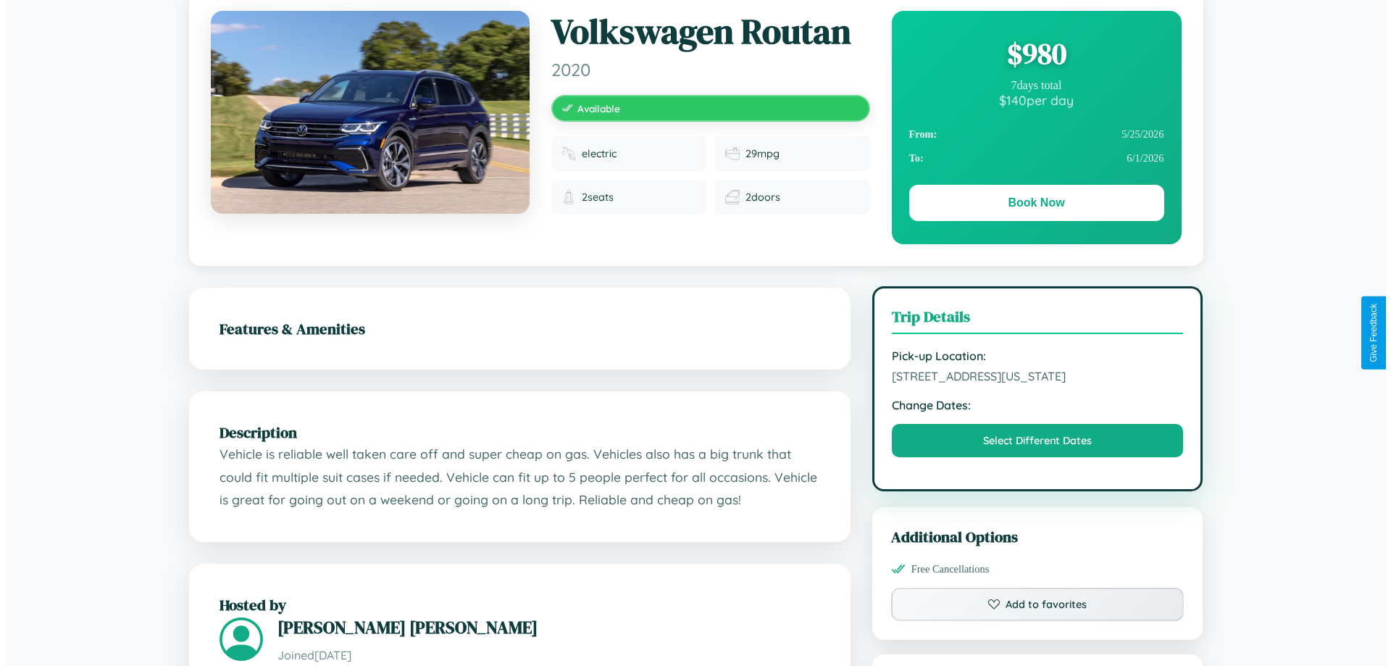
scroll to position [0, 0]
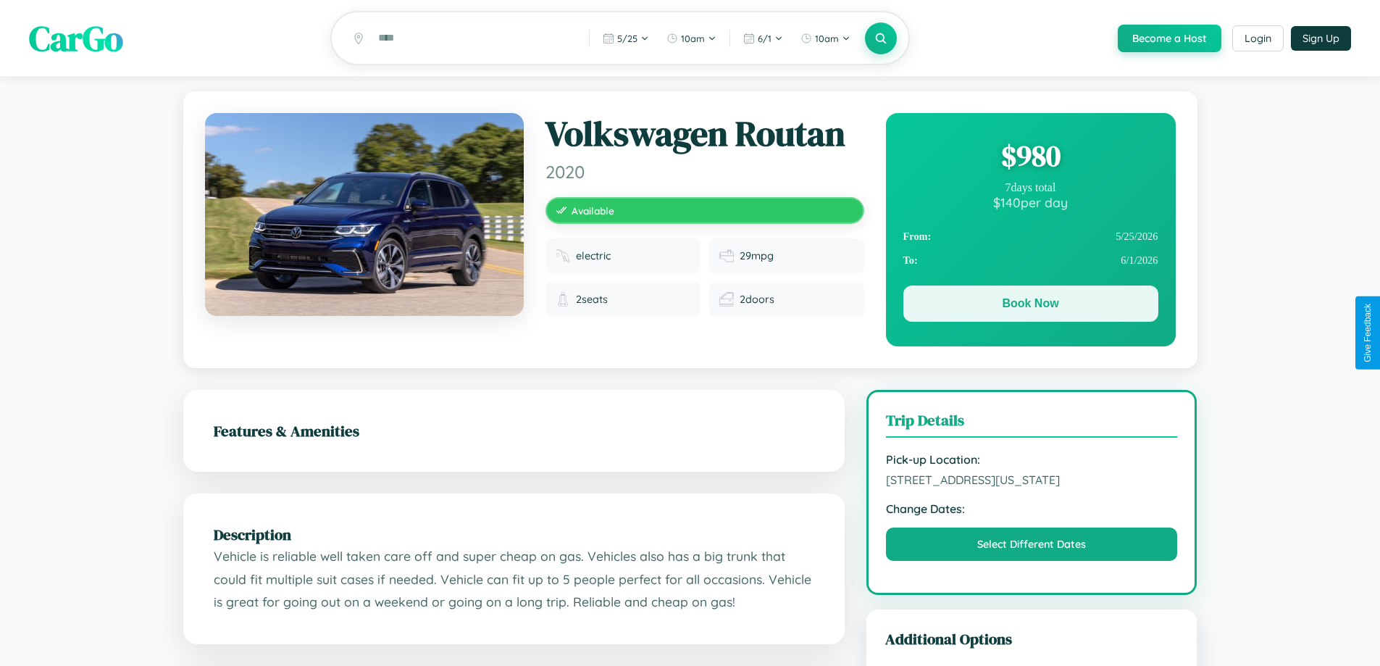
click at [1030, 306] on button "Book Now" at bounding box center [1031, 303] width 255 height 36
